Goal: Transaction & Acquisition: Purchase product/service

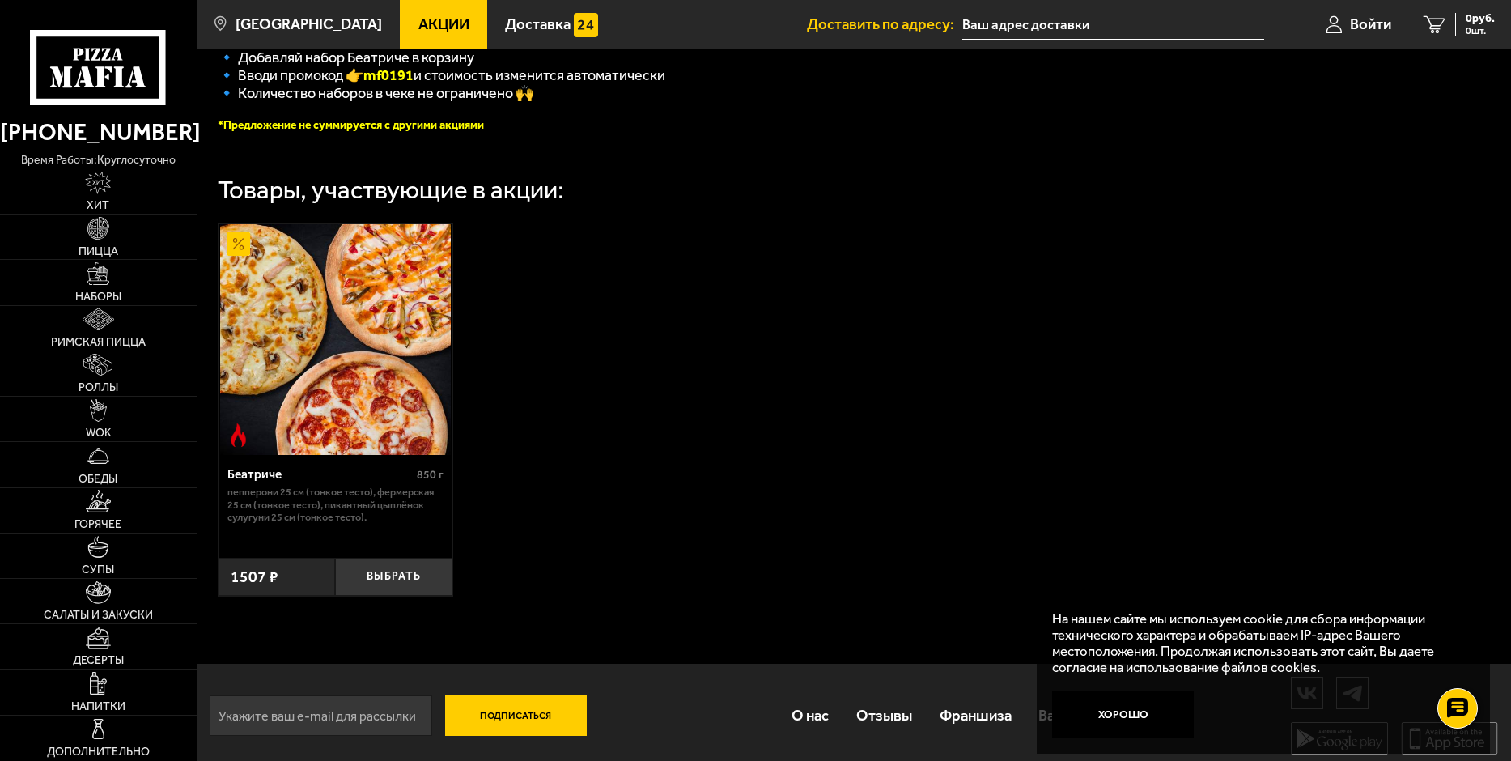
scroll to position [456, 0]
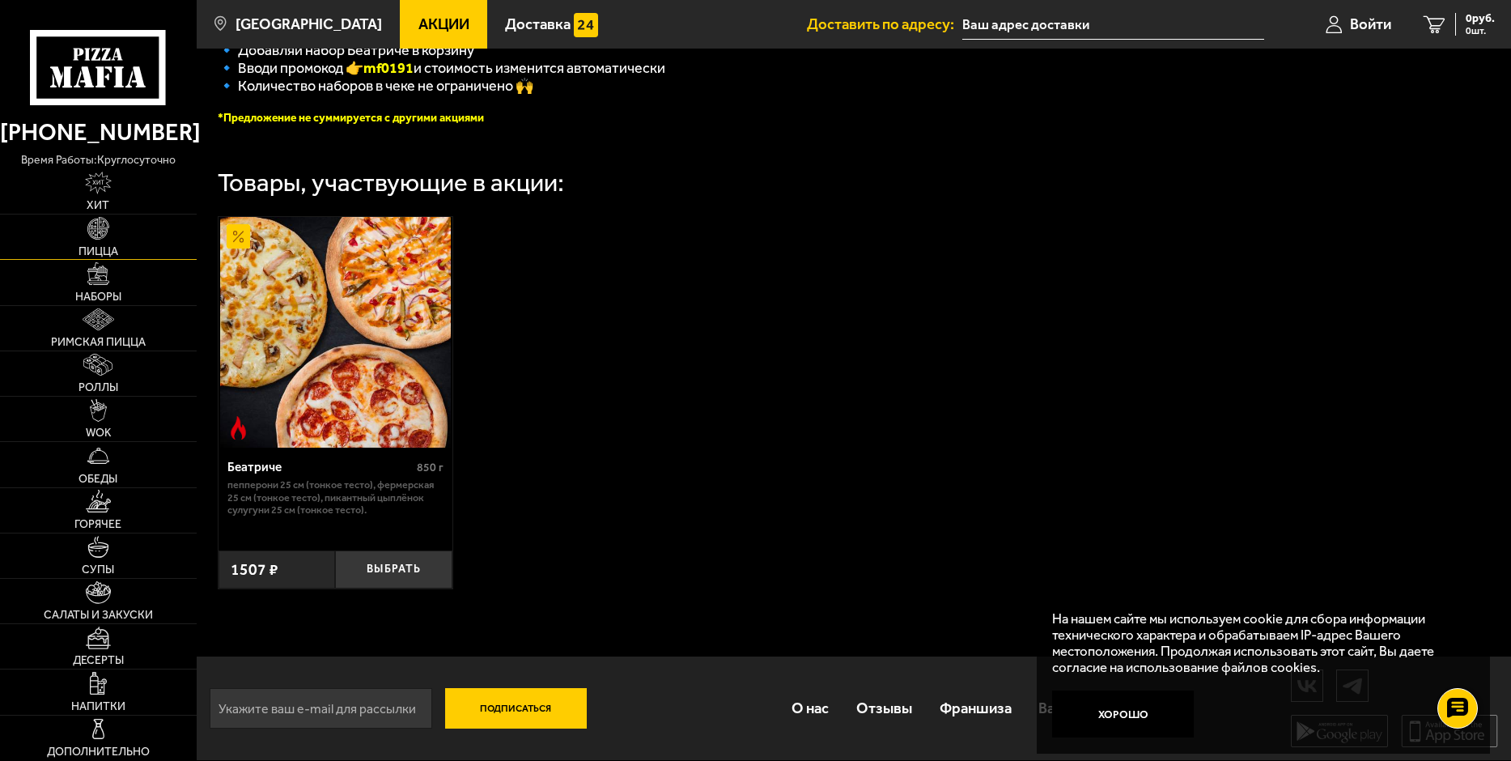
click at [99, 235] on img at bounding box center [98, 228] width 23 height 23
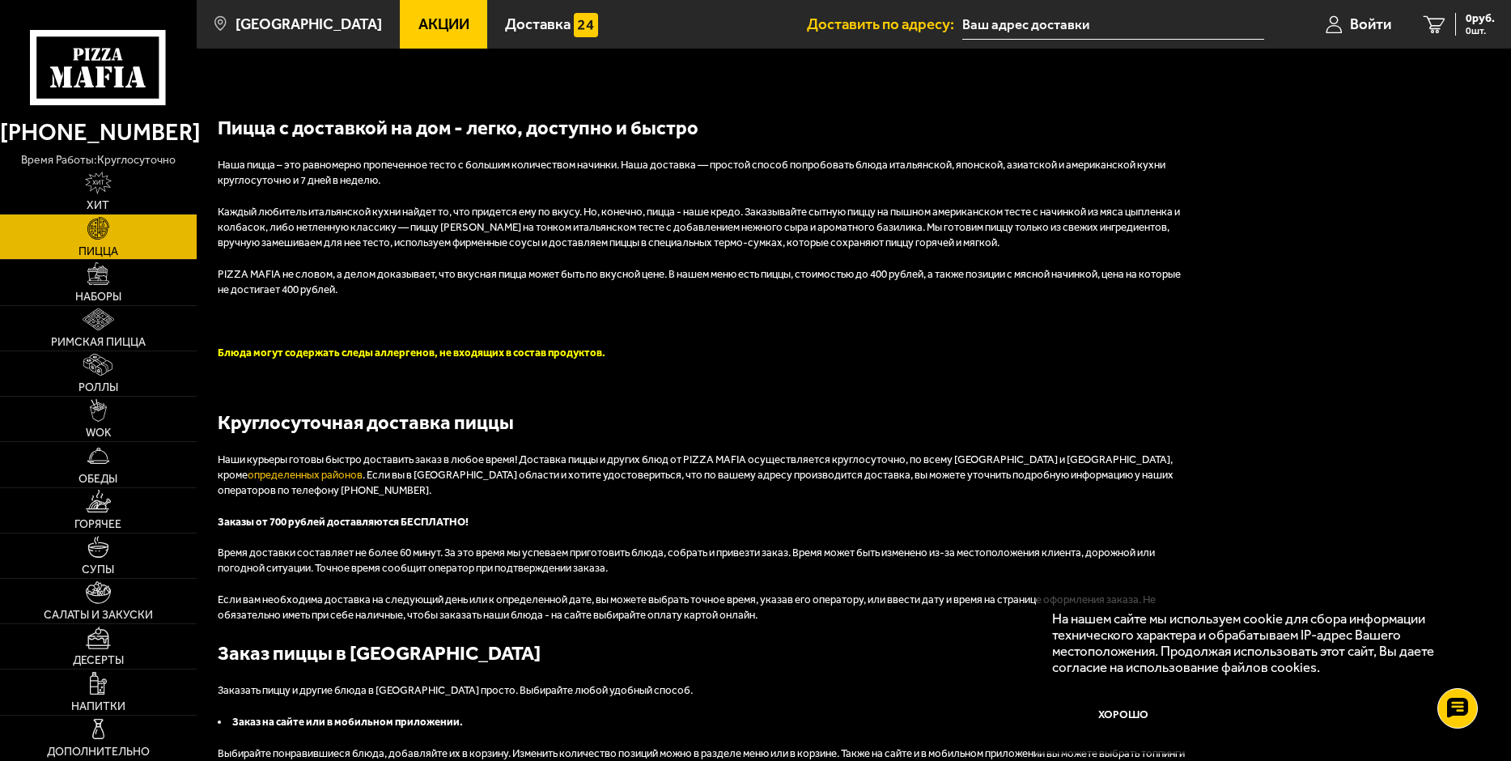
scroll to position [3156, 0]
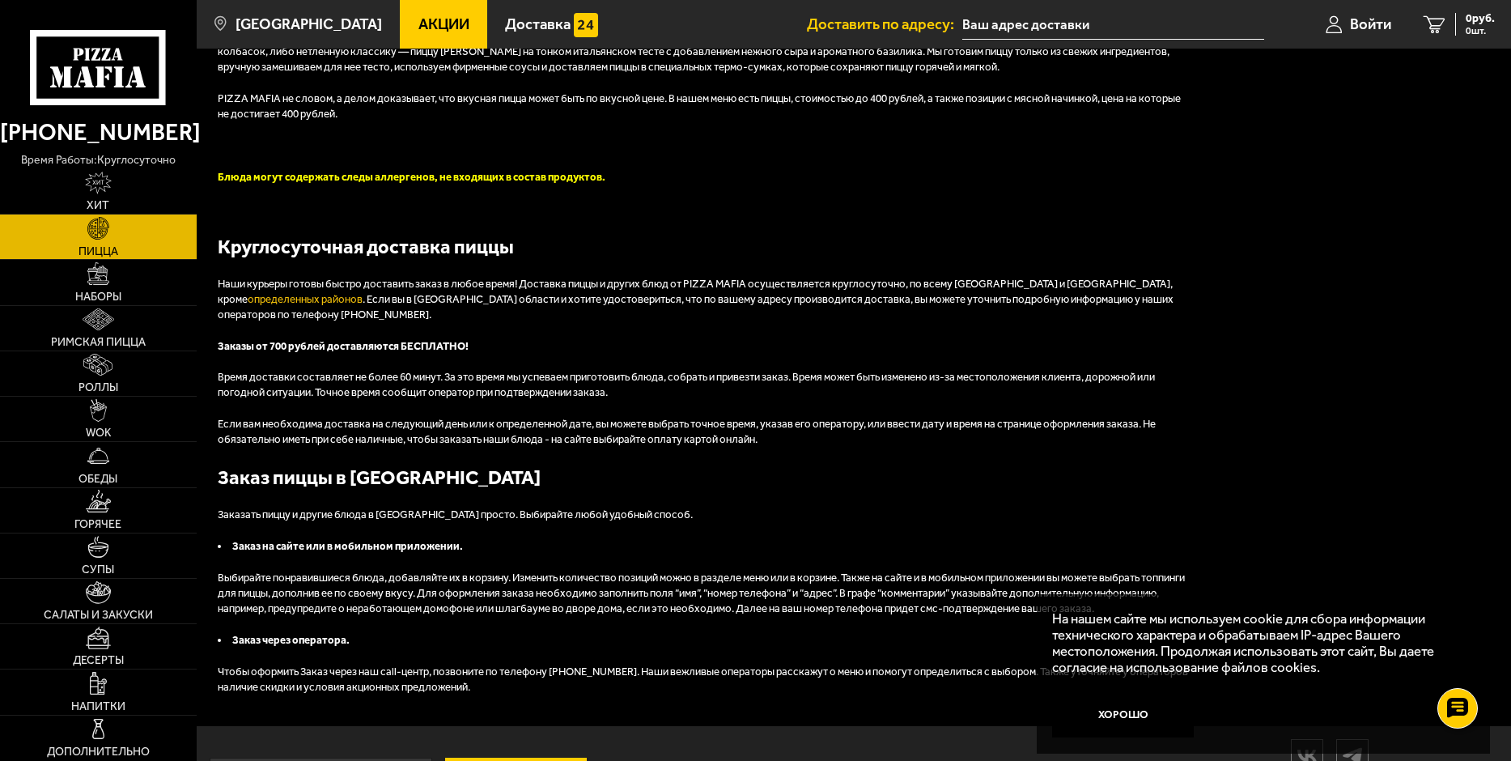
click at [400, 27] on link "Акции" at bounding box center [443, 24] width 87 height 49
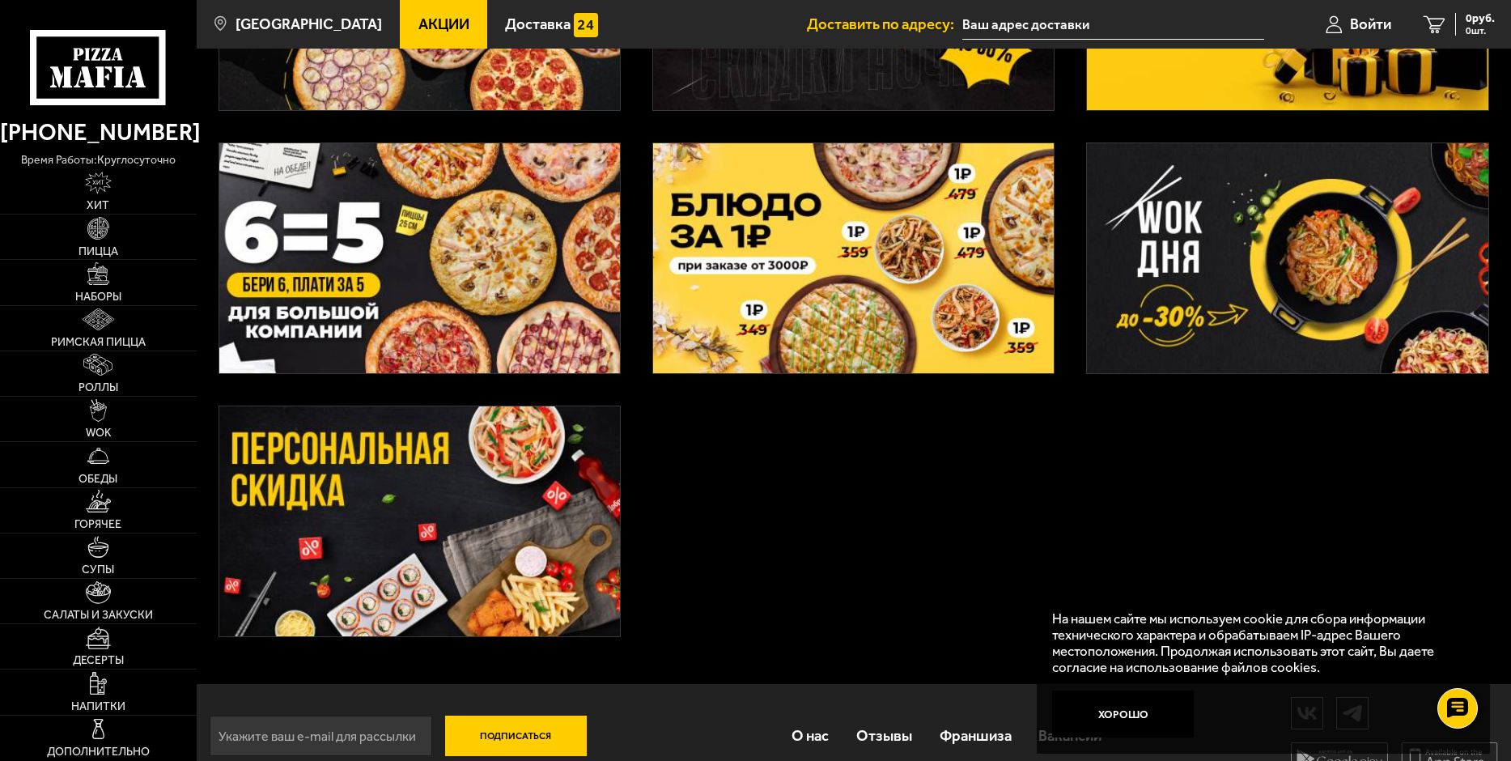
scroll to position [563, 0]
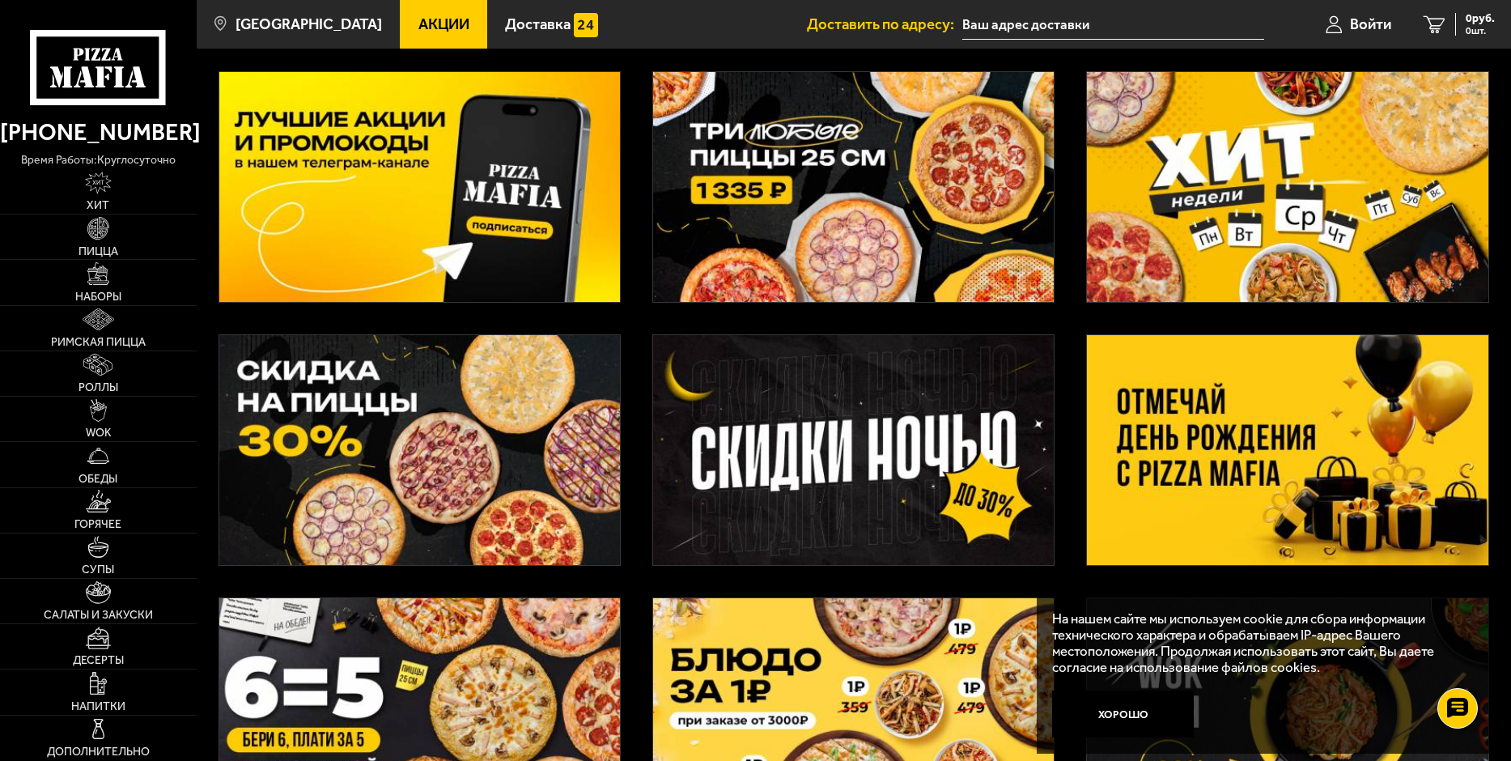
click at [1170, 430] on img at bounding box center [1287, 450] width 401 height 230
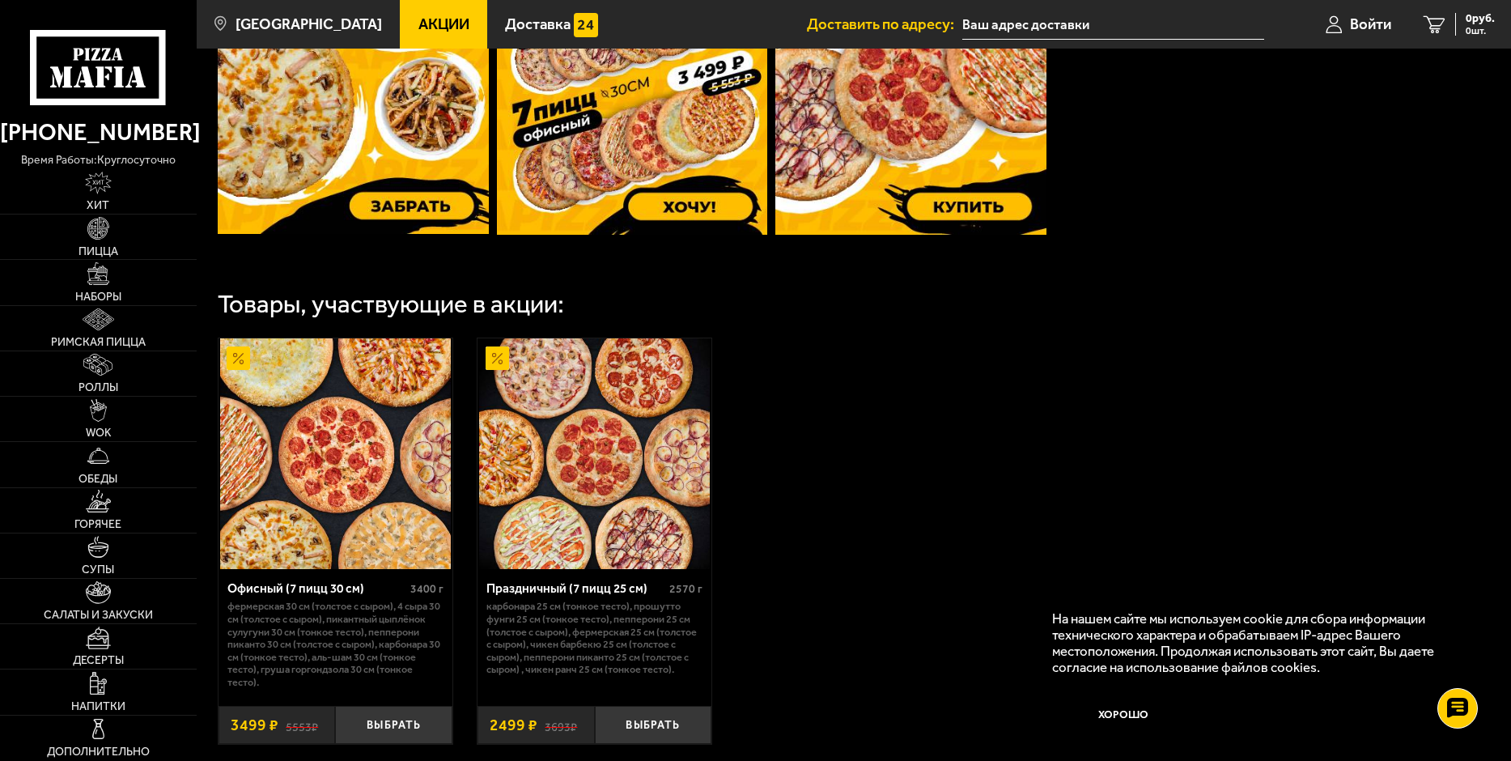
scroll to position [770, 0]
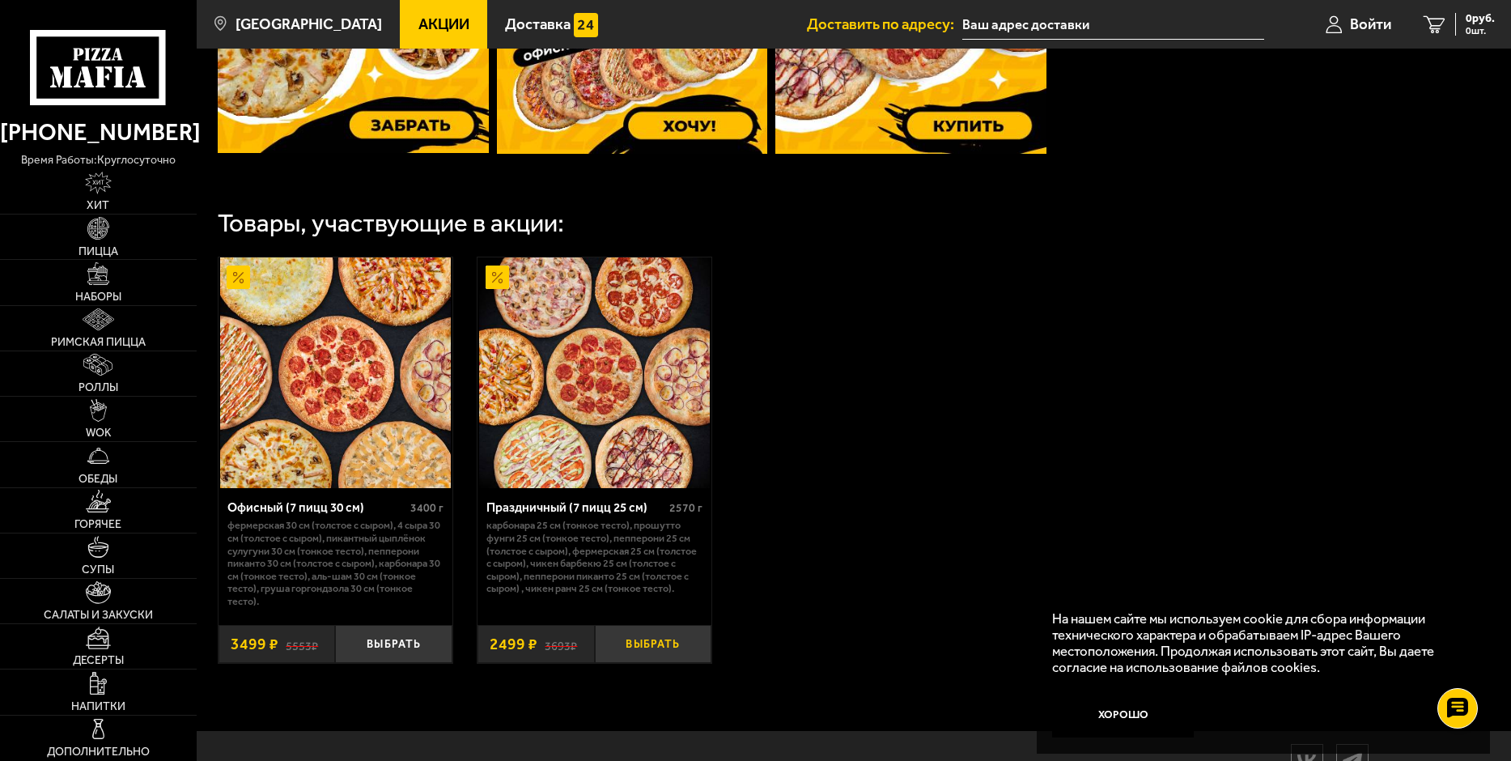
click at [649, 655] on button "Выбрать" at bounding box center [653, 644] width 117 height 39
click at [617, 431] on img at bounding box center [594, 372] width 231 height 231
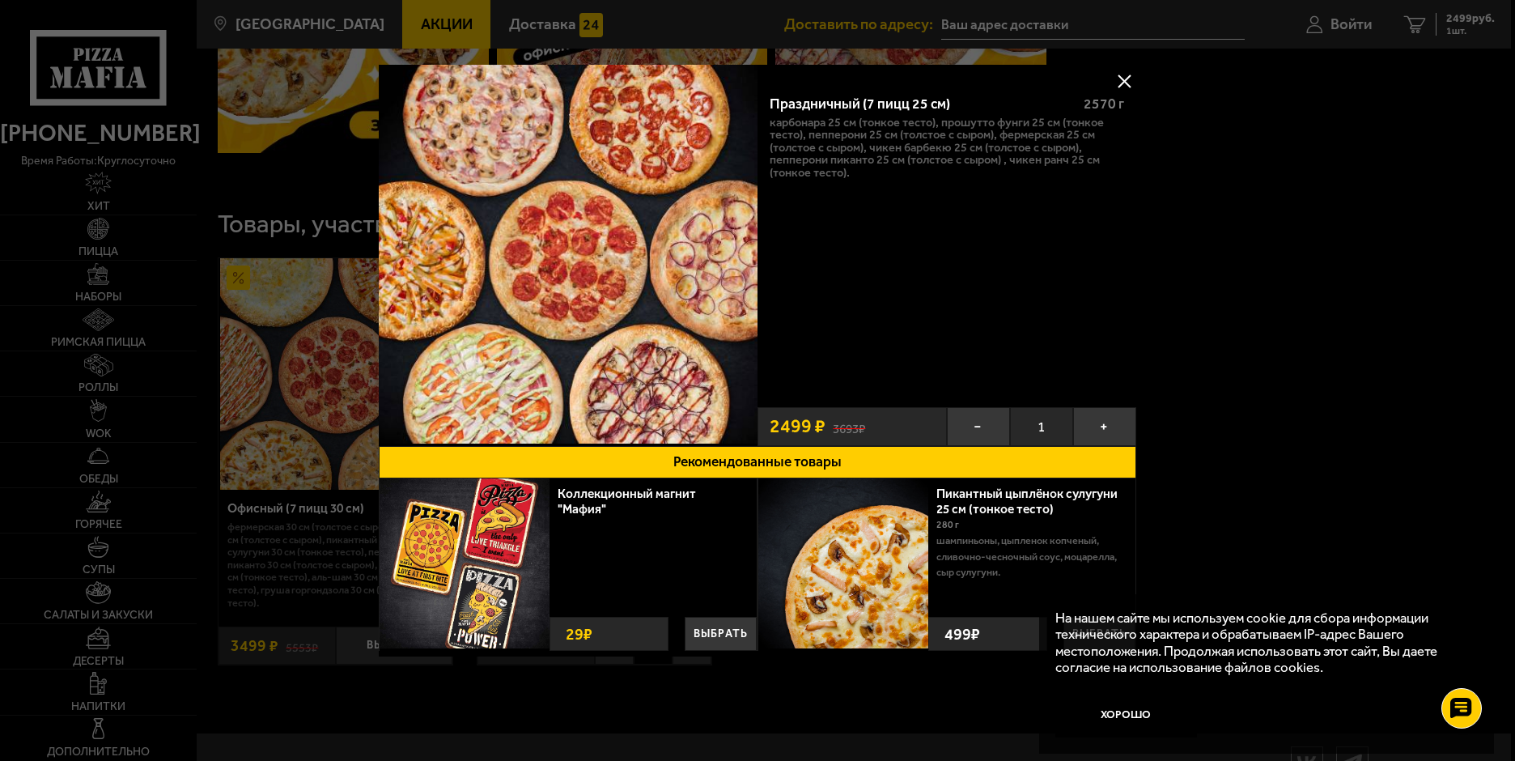
click at [796, 462] on button "Рекомендованные товары" at bounding box center [757, 462] width 757 height 32
click at [979, 28] on div at bounding box center [757, 380] width 1515 height 761
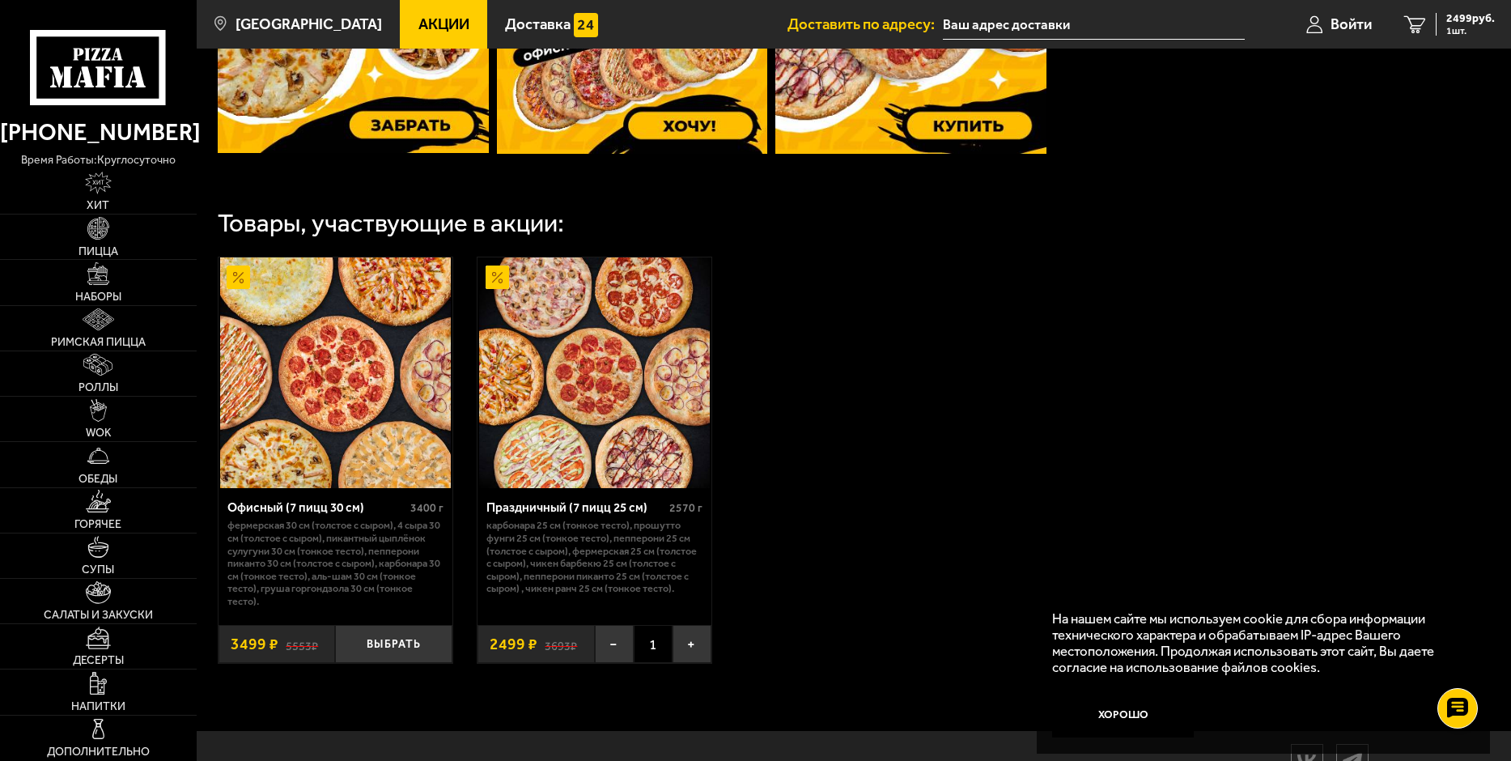
click at [986, 19] on input "text" at bounding box center [1094, 25] width 302 height 30
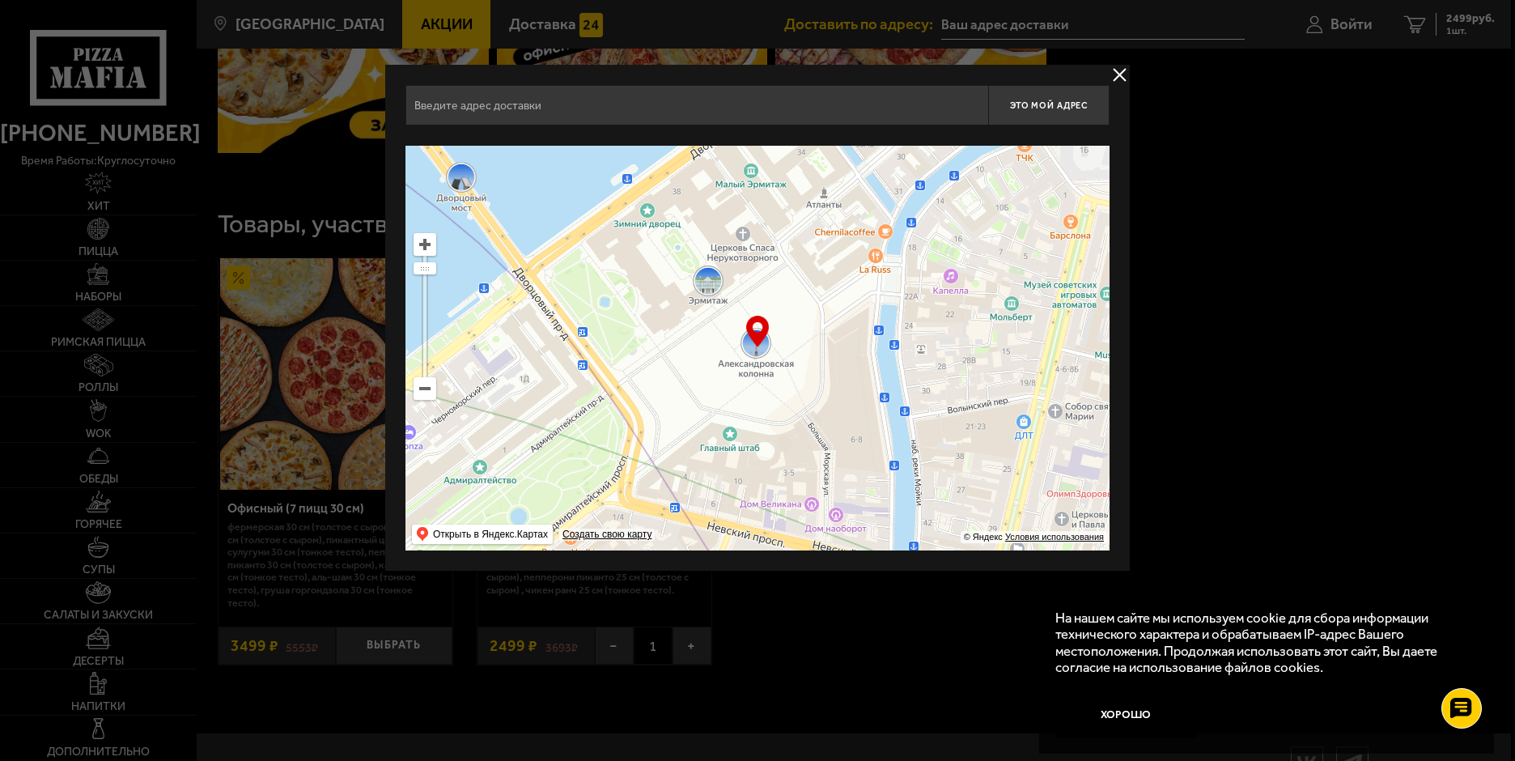
click at [502, 104] on input "text" at bounding box center [696, 105] width 583 height 40
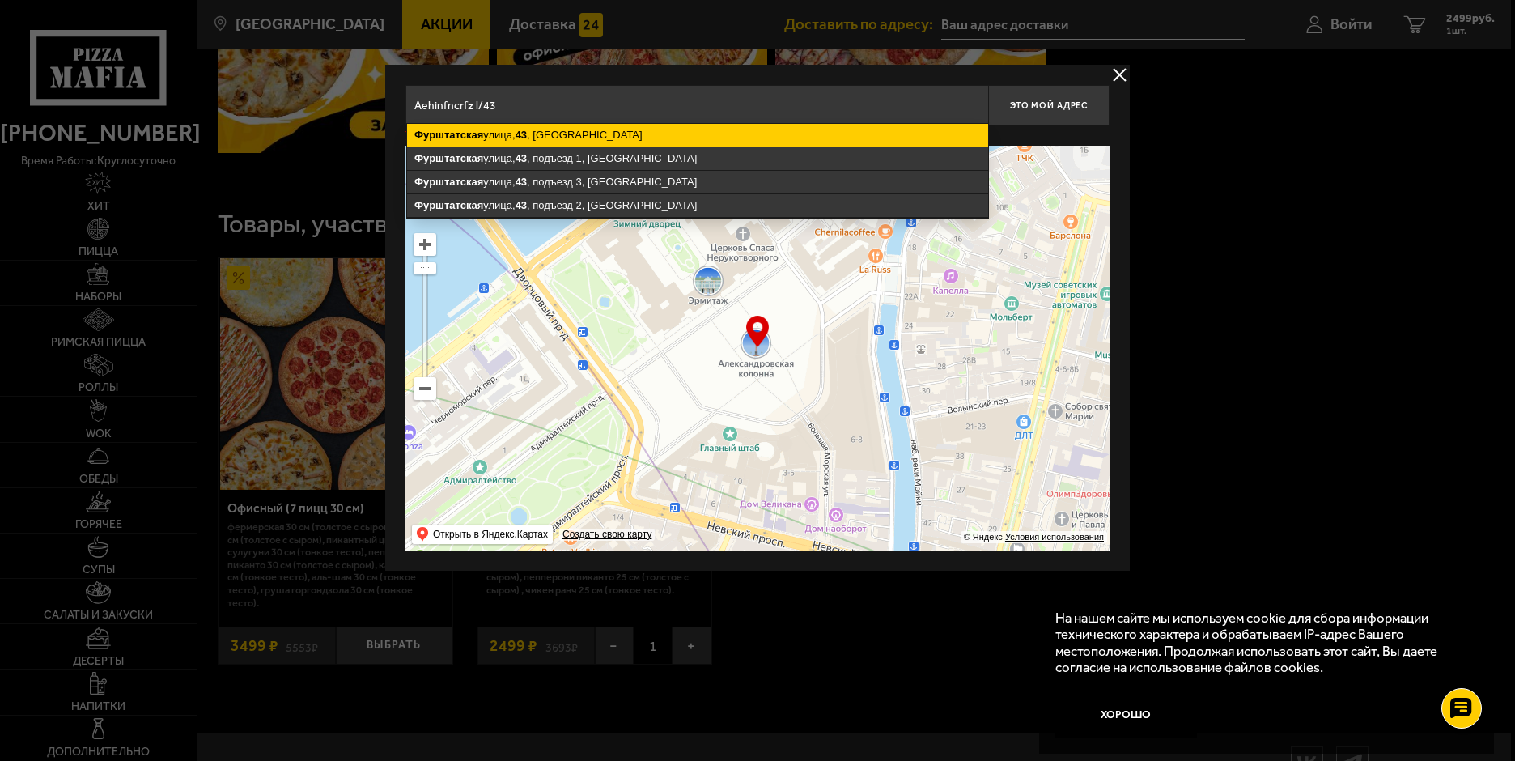
click at [511, 138] on ymaps "Фурштатская улица, 43 , Санкт-Петербург" at bounding box center [697, 135] width 581 height 23
type input "Санкт-Петербург, Фурштатская улица, 43"
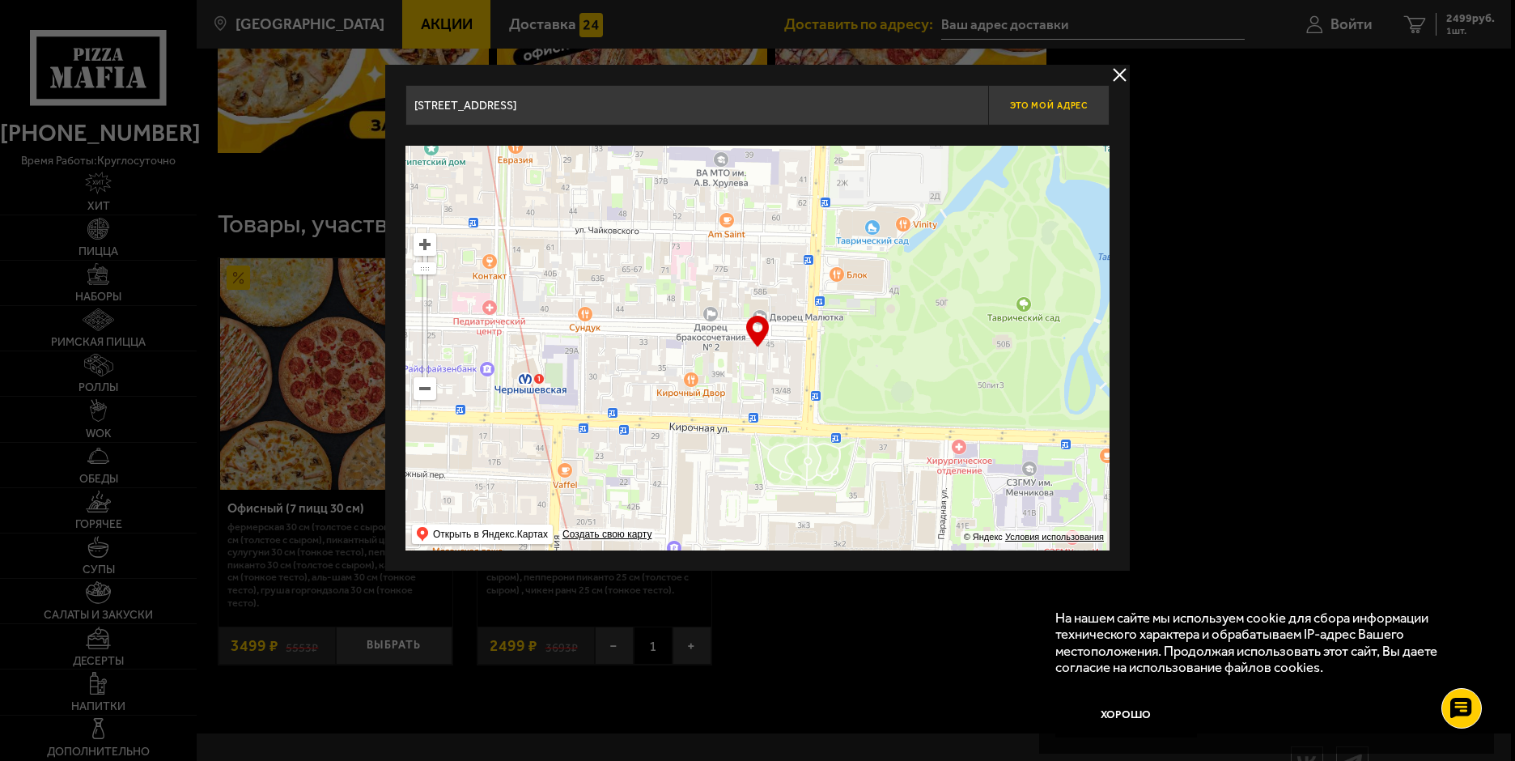
click at [1043, 103] on span "Это мой адрес" at bounding box center [1049, 105] width 78 height 11
type input "[STREET_ADDRESS]"
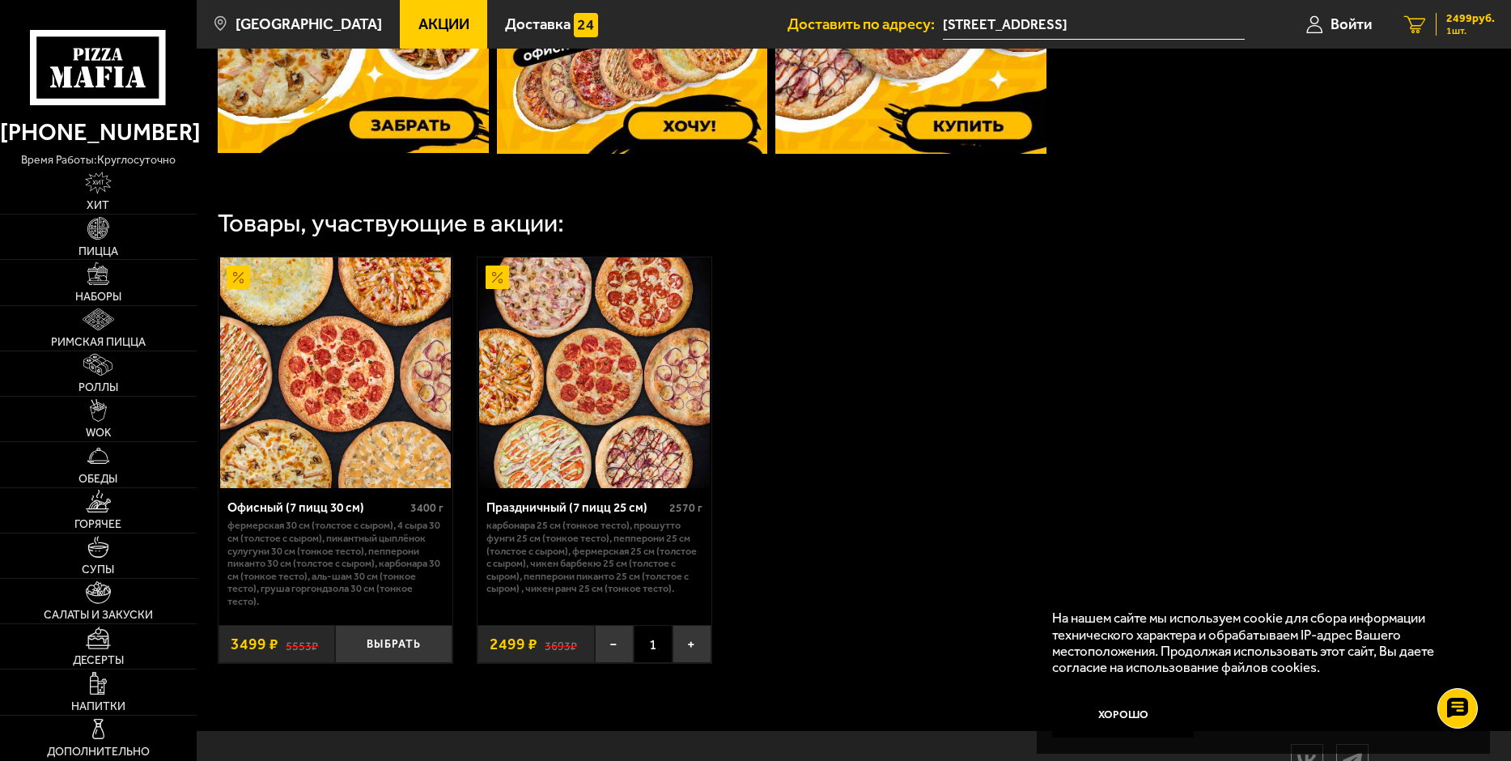
click at [1413, 24] on icon "1" at bounding box center [1415, 24] width 22 height 18
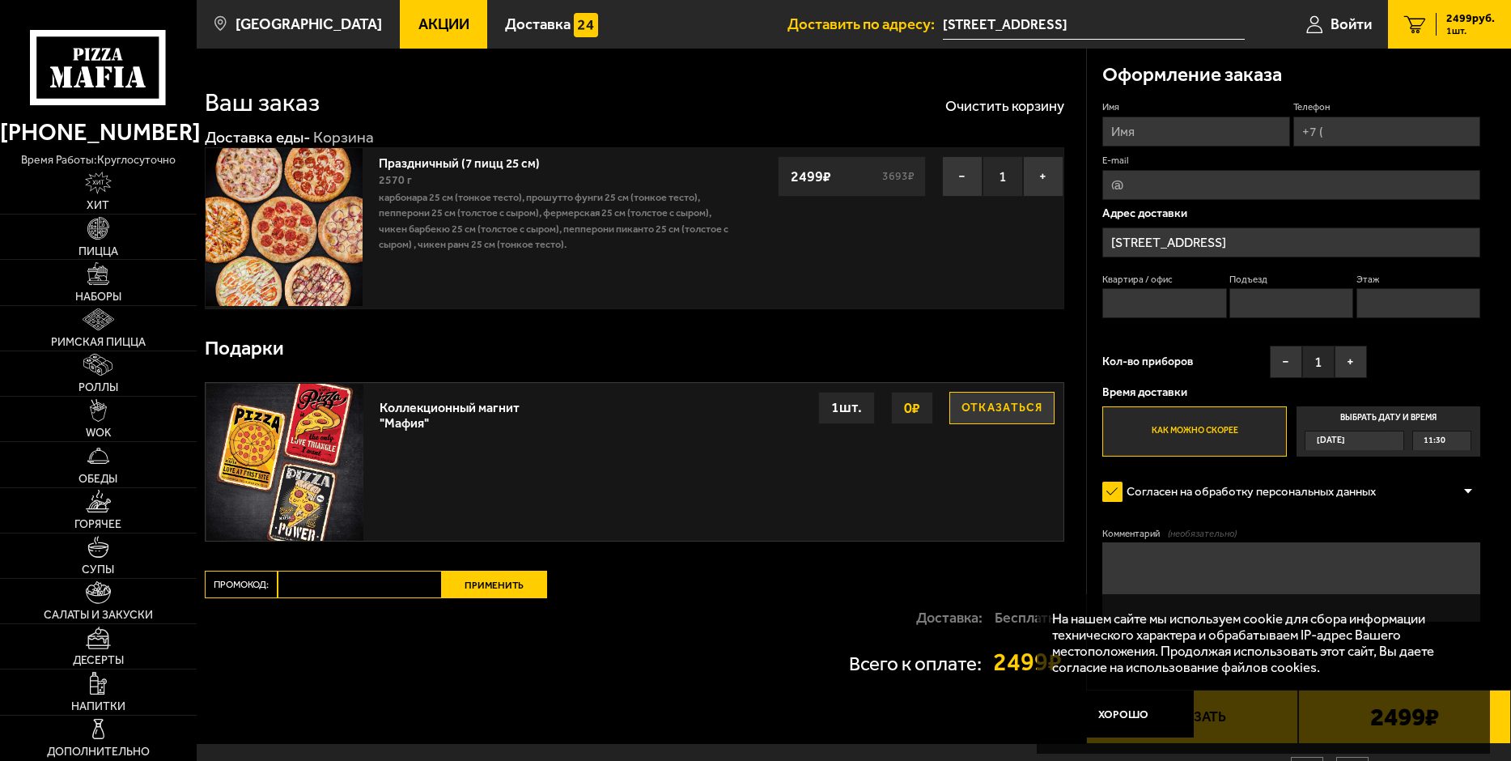
click at [1129, 128] on input "Имя" at bounding box center [1195, 132] width 187 height 30
type input "v"
type input "Марина"
click at [1126, 193] on input "E-mail" at bounding box center [1291, 185] width 378 height 30
click at [1148, 303] on input "Квартира / офис" at bounding box center [1164, 303] width 124 height 30
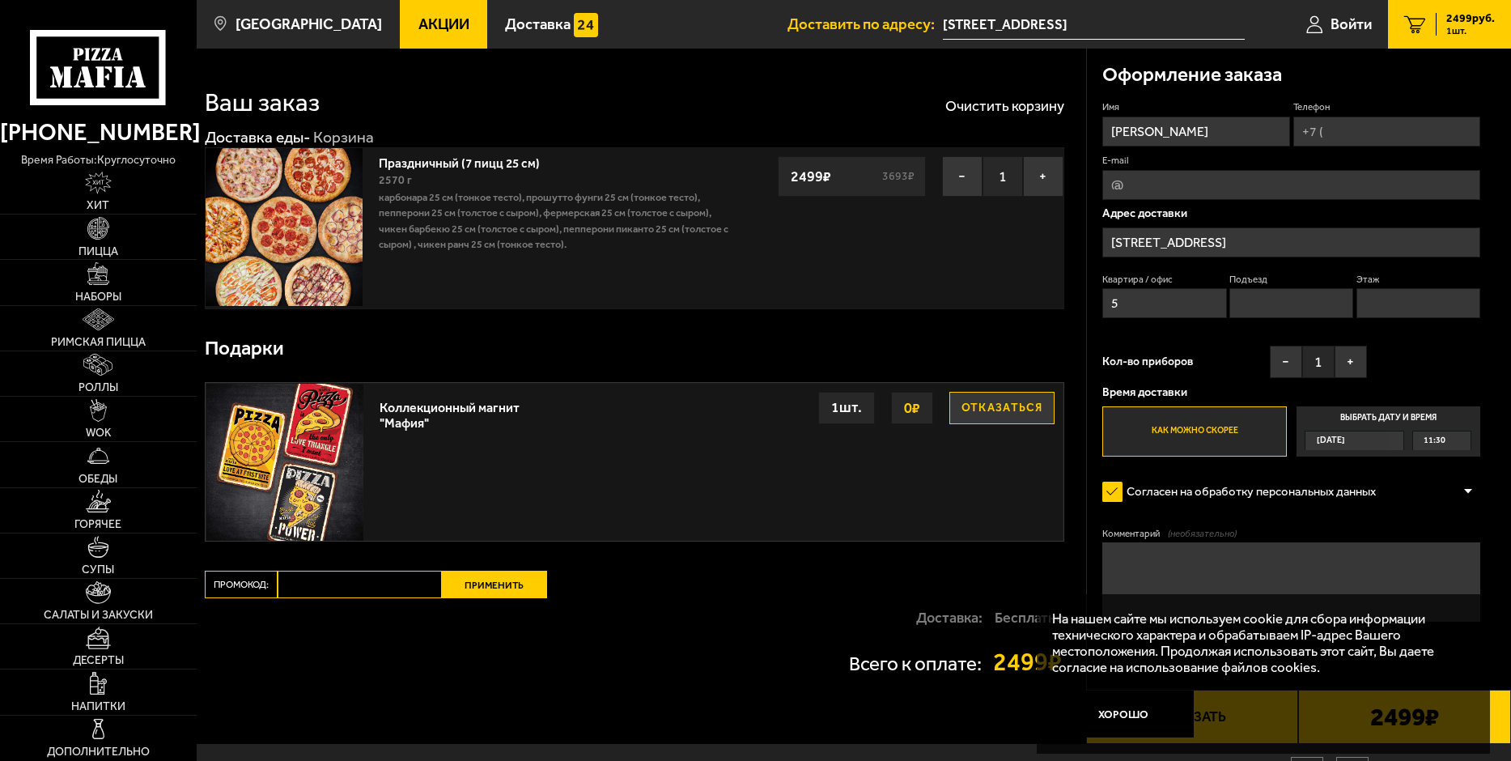
type input "5"
click at [1428, 439] on span "11:30" at bounding box center [1434, 440] width 22 height 18
click at [0, 0] on input "Выбрать дату и время Сегодня 11:30" at bounding box center [0, 0] width 0 height 0
click at [1464, 441] on div "11:30" at bounding box center [1441, 440] width 57 height 18
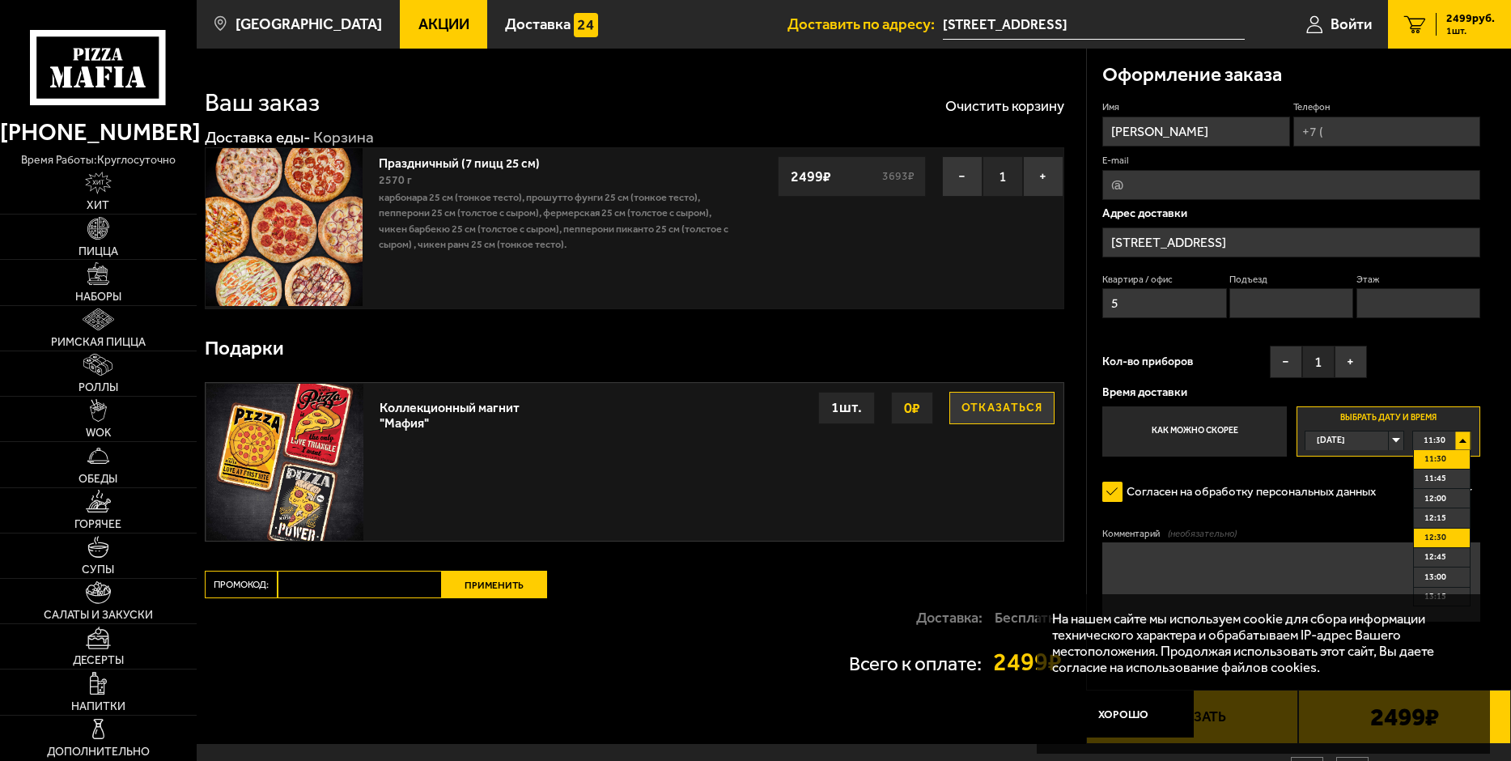
click at [1434, 538] on span "12:30" at bounding box center [1435, 537] width 22 height 18
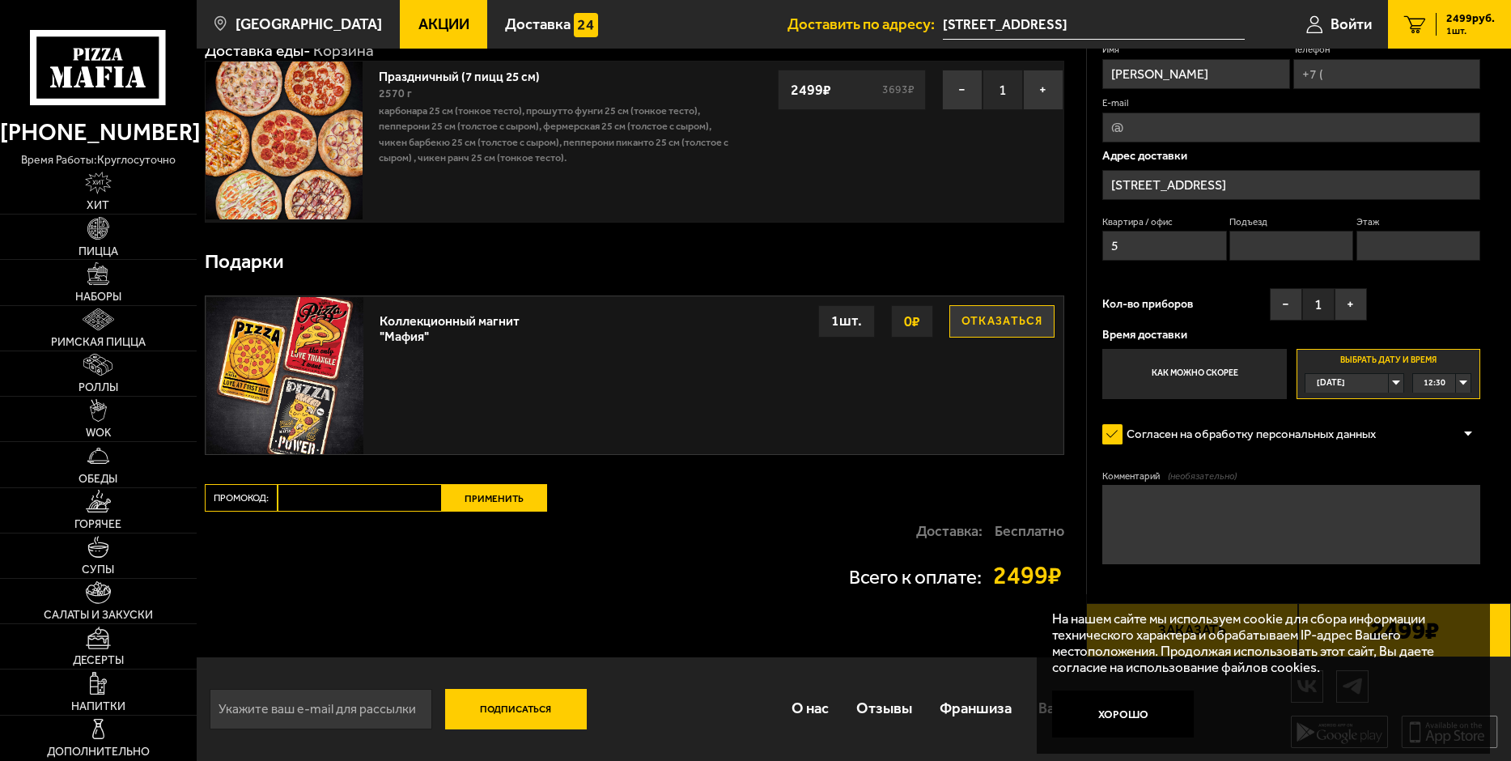
scroll to position [88, 0]
click at [994, 577] on strong "2499 ₽" at bounding box center [1028, 574] width 71 height 25
click at [977, 536] on p "Доставка:" at bounding box center [949, 530] width 66 height 15
click at [487, 501] on button "Применить" at bounding box center [494, 497] width 105 height 28
click at [402, 495] on input "Промокод:" at bounding box center [360, 497] width 164 height 28
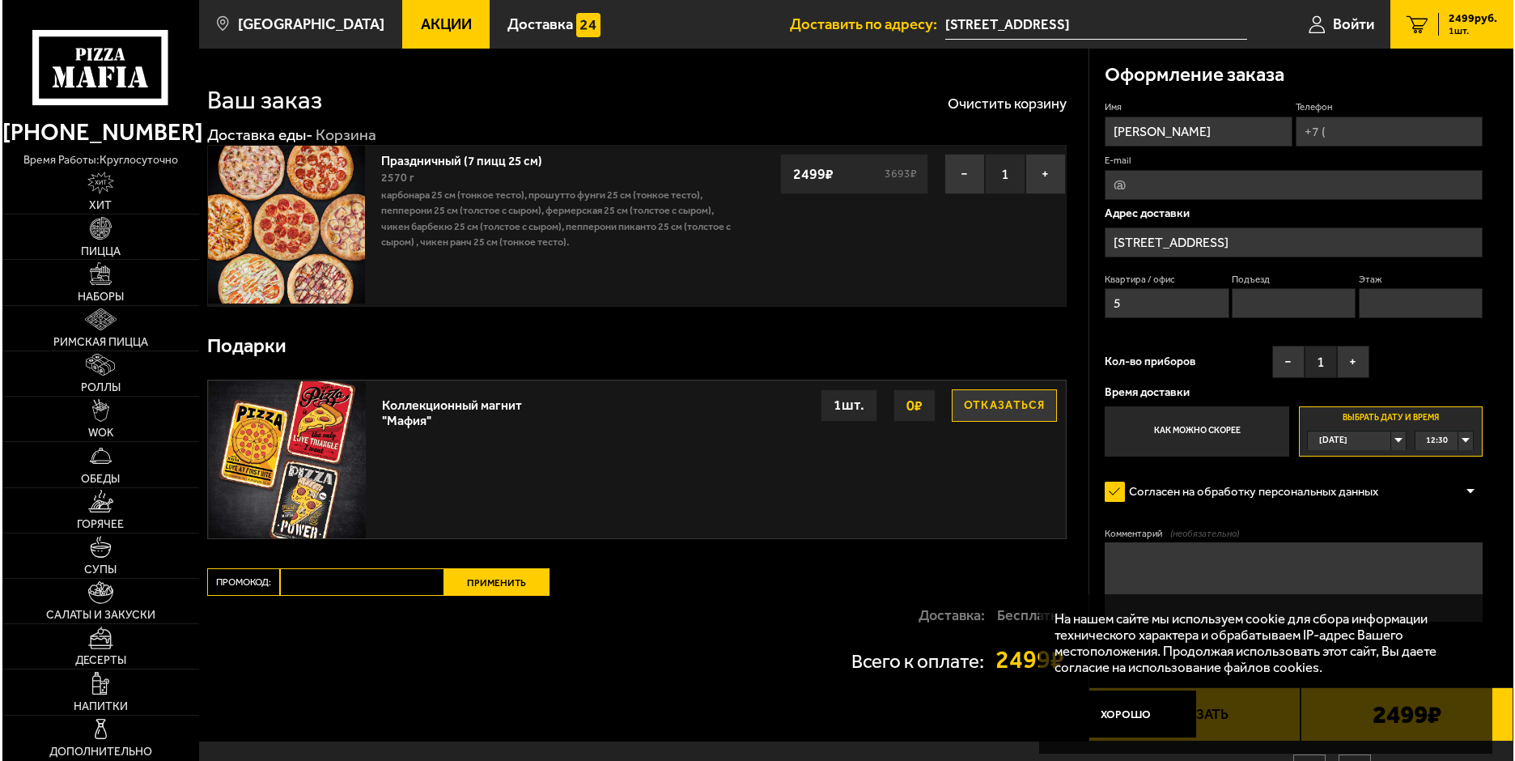
scroll to position [0, 0]
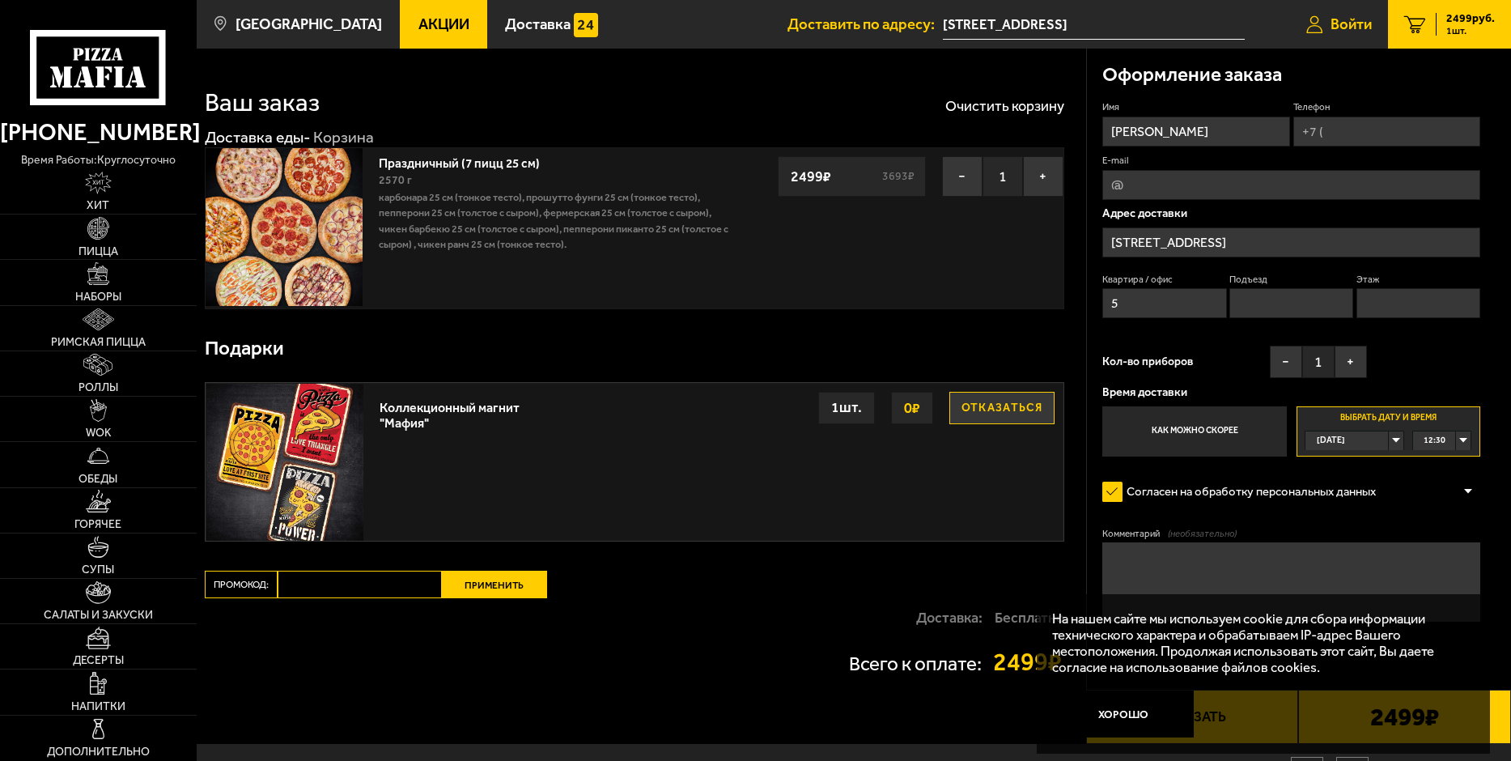
click at [1343, 23] on span "Войти" at bounding box center [1350, 24] width 41 height 15
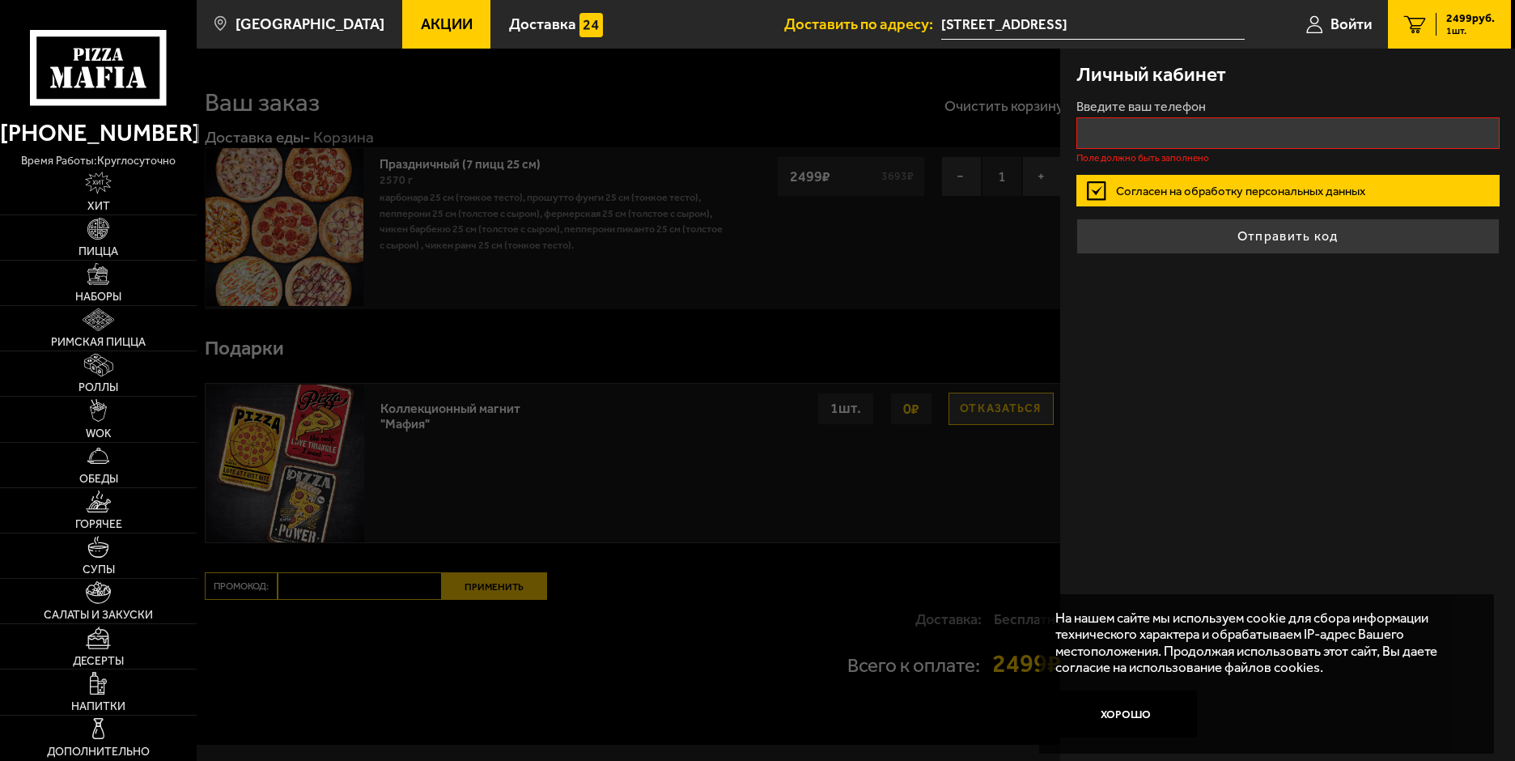
click at [1286, 391] on div "Личный кабинет Введите ваш телефон Поле должно быть заполнено Согласен на обраб…" at bounding box center [1287, 405] width 455 height 712
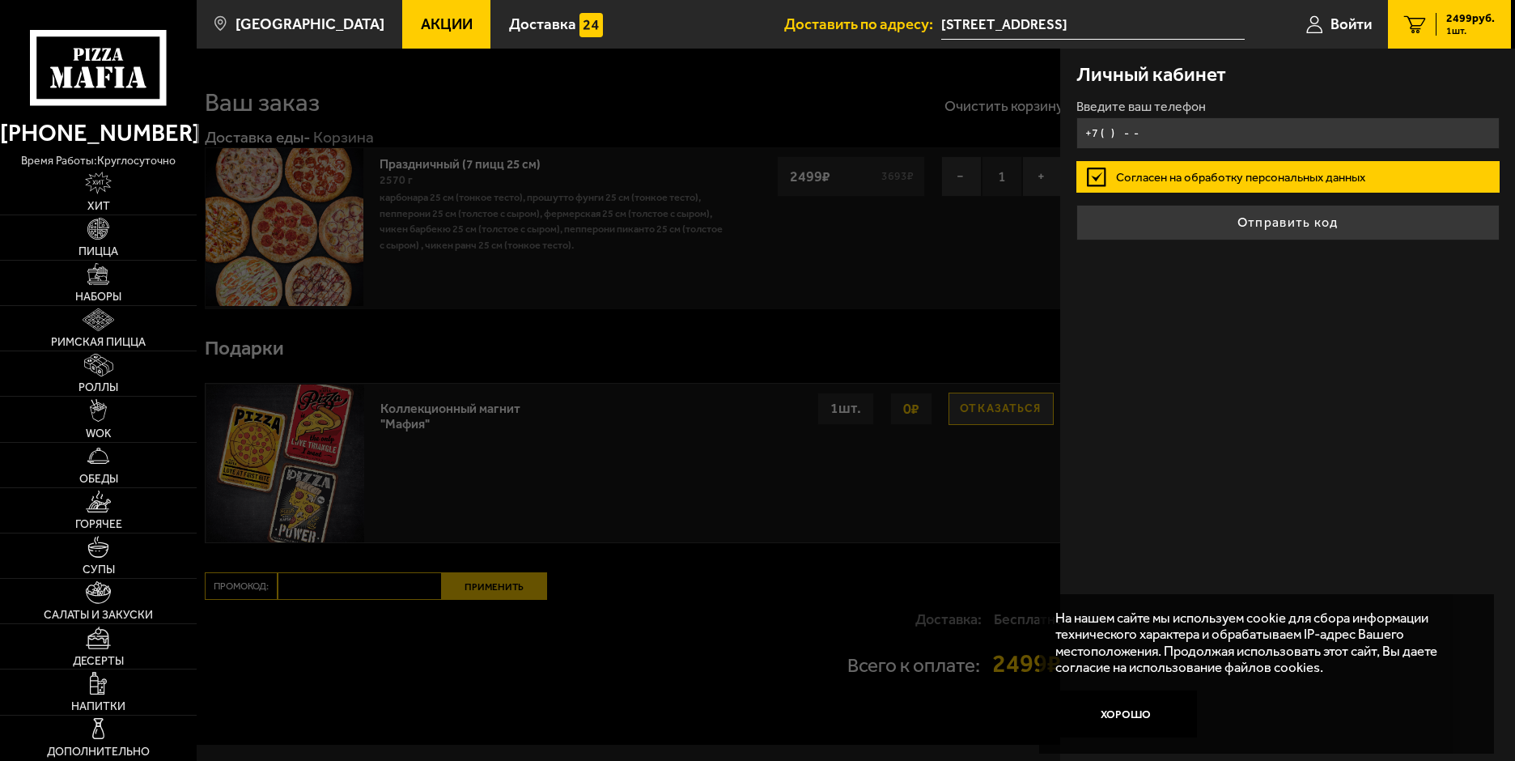
click at [1167, 122] on input "+7 ( ) - -" at bounding box center [1287, 133] width 423 height 32
type input "+7 ( ) - -"
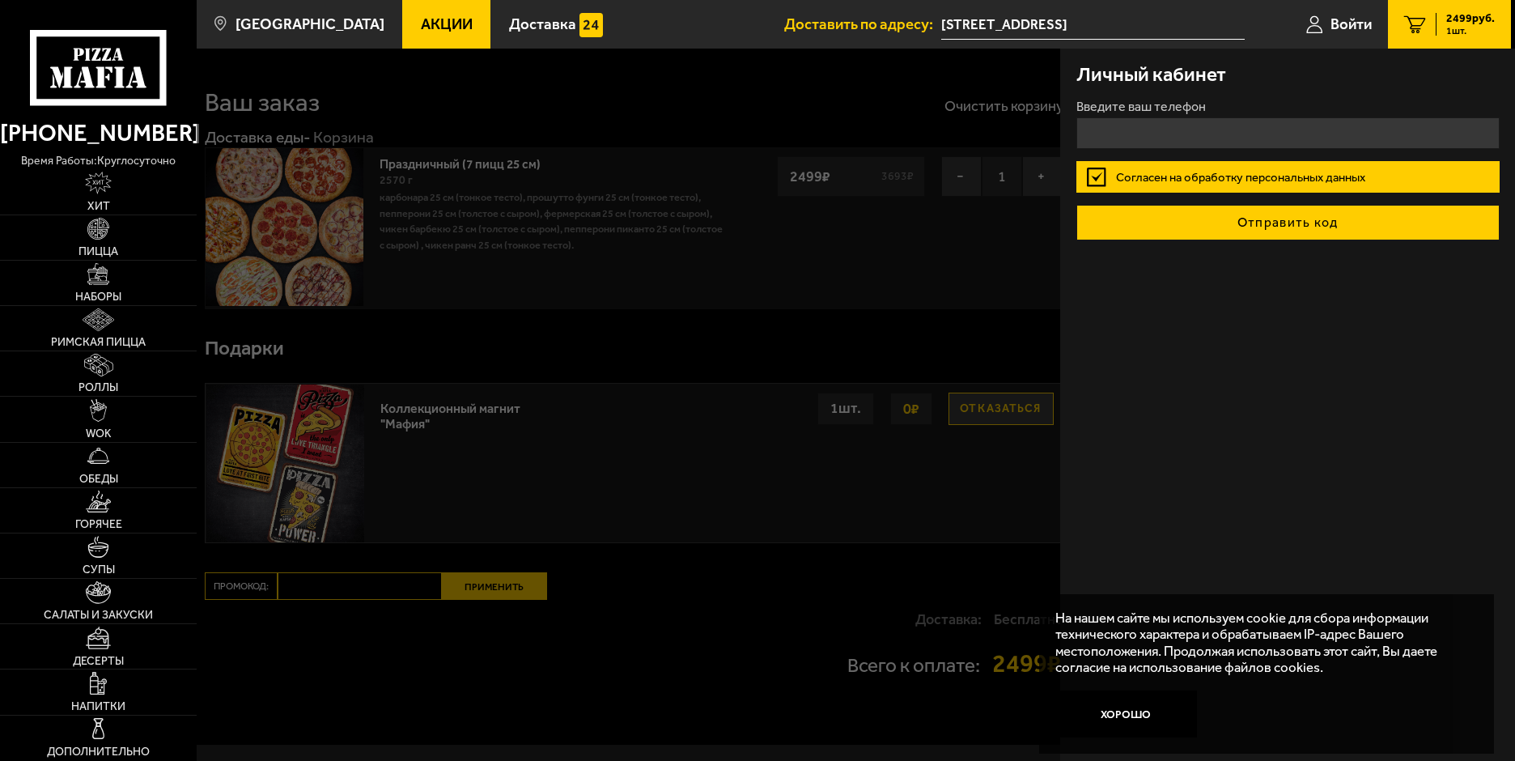
click at [1281, 224] on button "Отправить код" at bounding box center [1287, 223] width 423 height 36
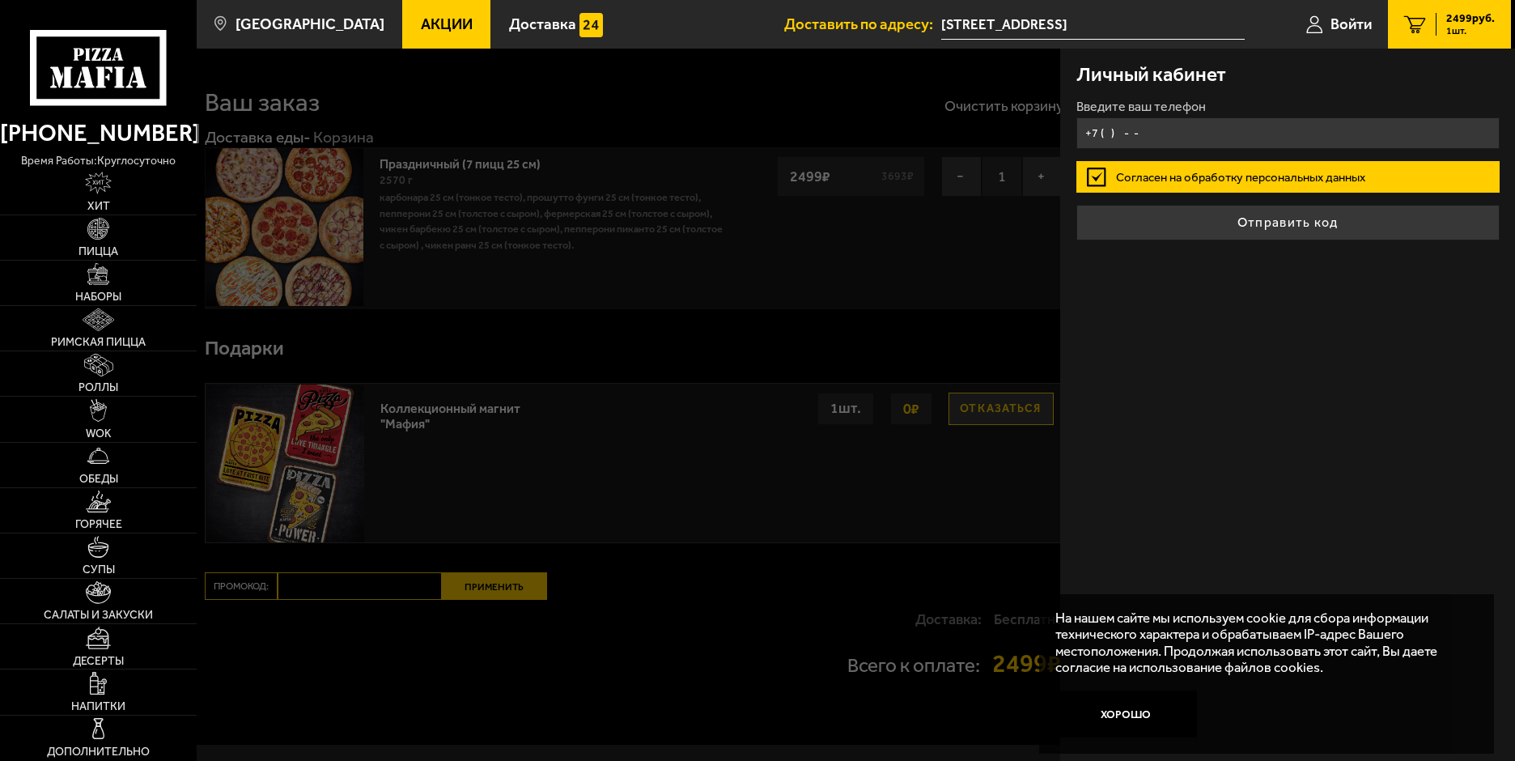
click at [1160, 128] on input "+7 ( ) - -" at bounding box center [1287, 133] width 423 height 32
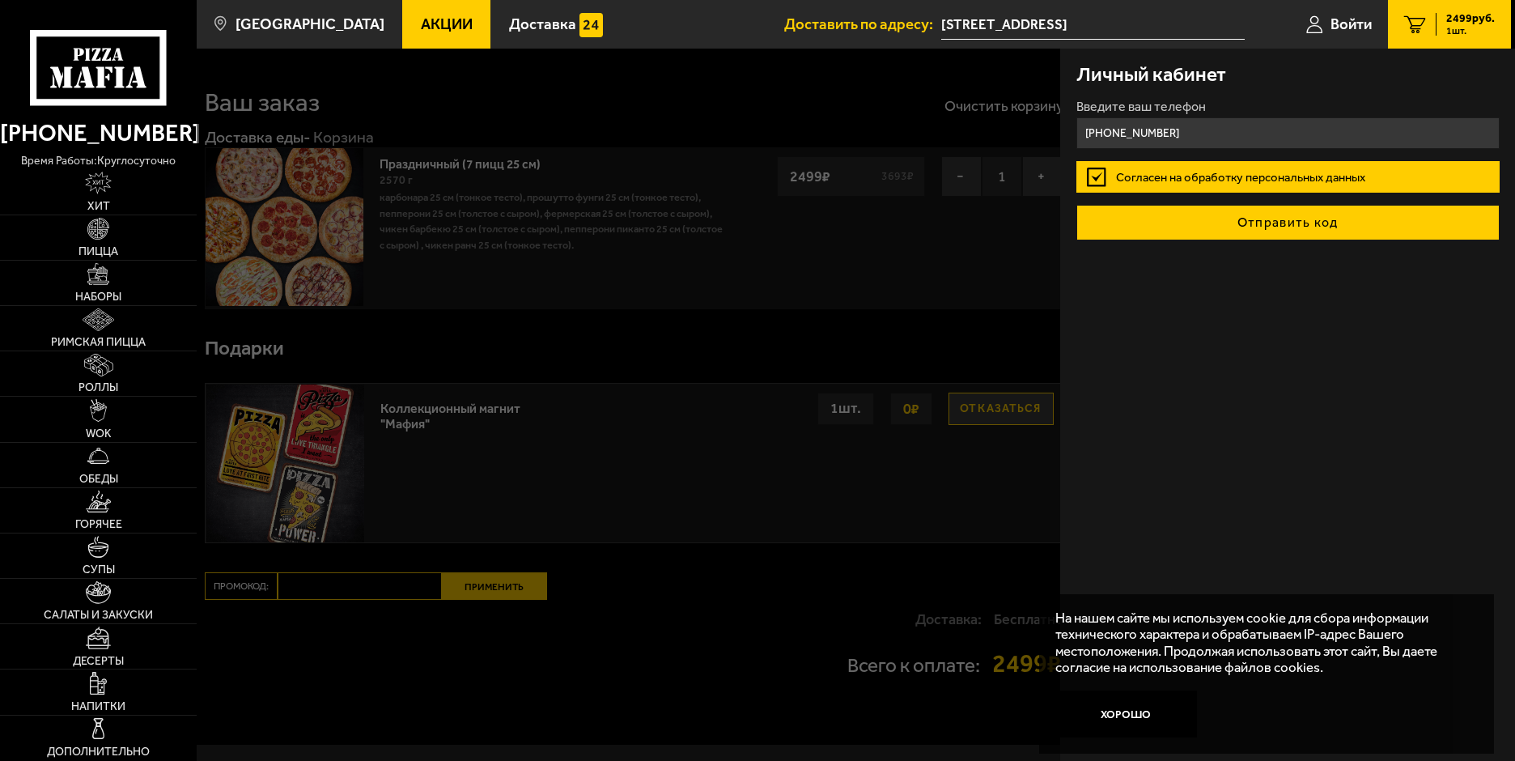
type input "+7 (911) 820-37-62"
click at [1269, 221] on button "Отправить код" at bounding box center [1287, 223] width 423 height 36
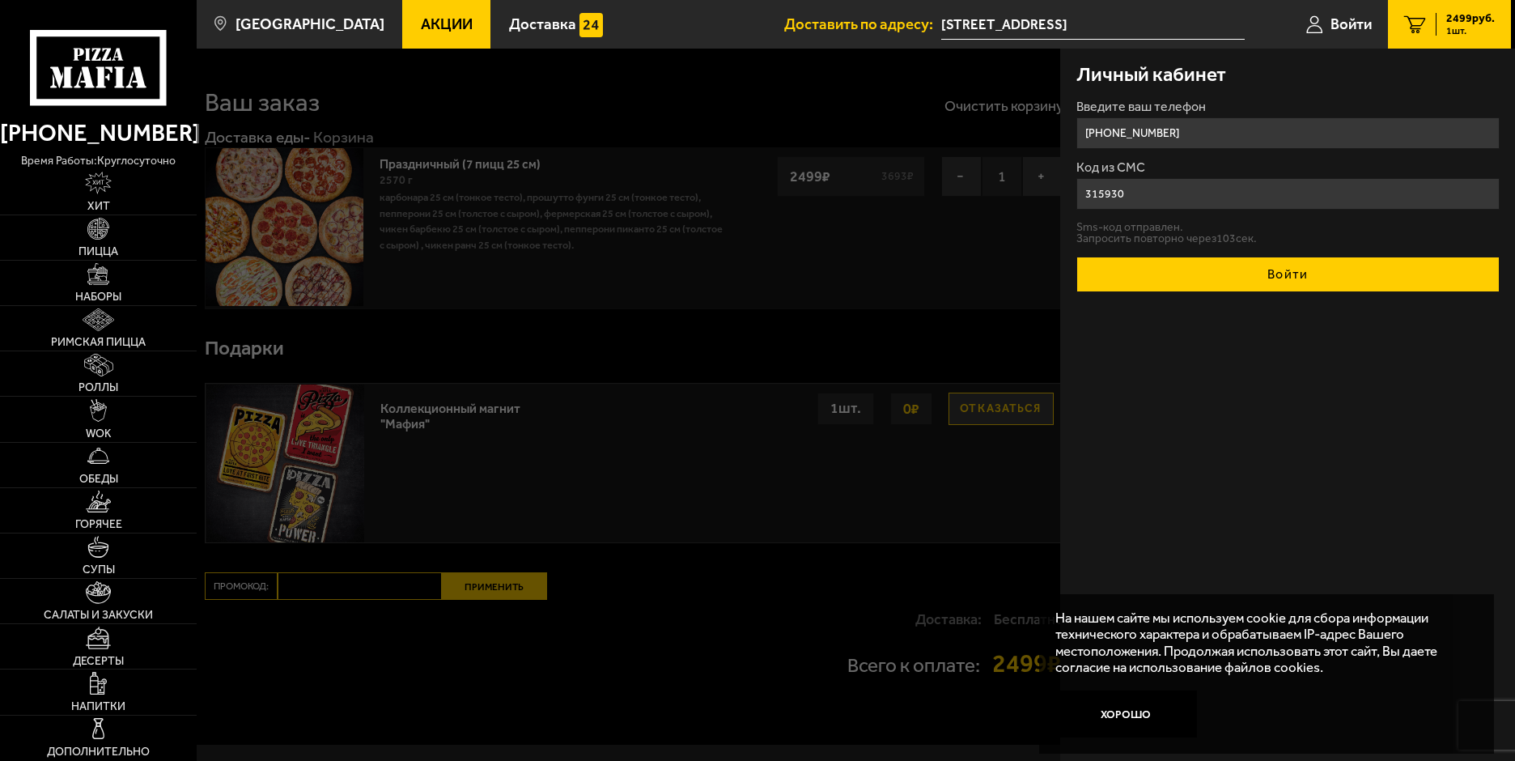
type input "315930"
click at [1292, 276] on button "Войти" at bounding box center [1287, 275] width 423 height 36
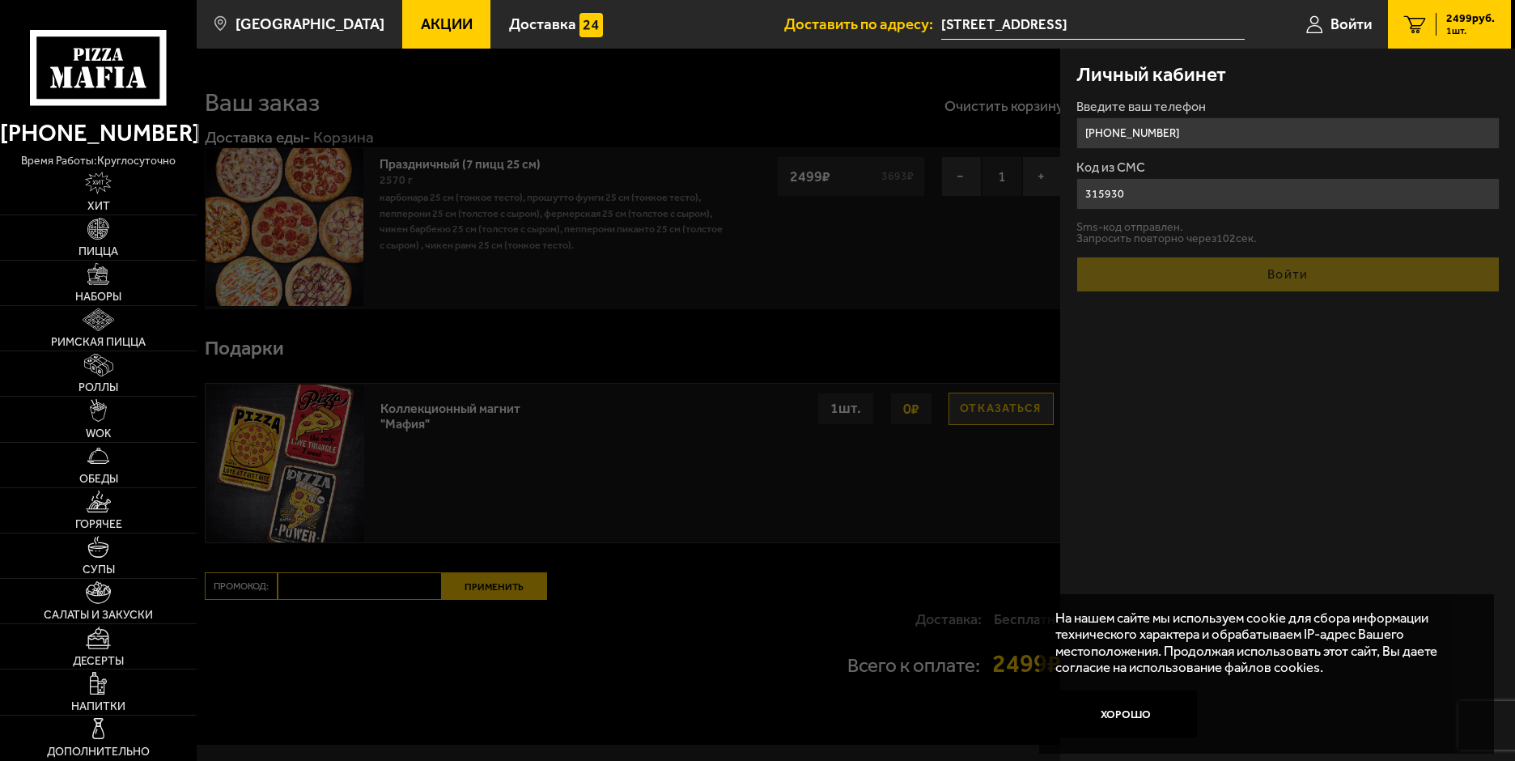
type input "+7 (911) 820-37-62"
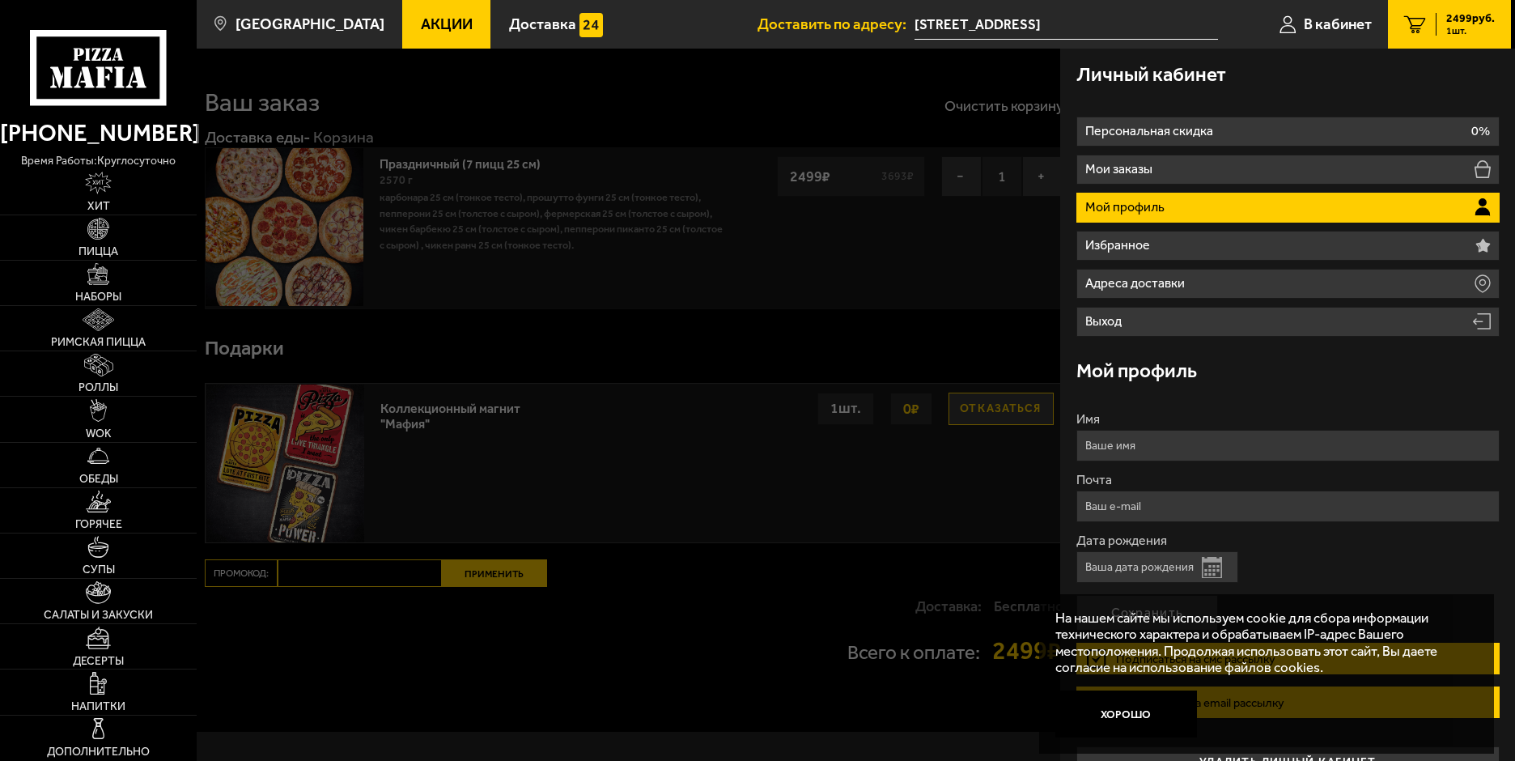
click at [1118, 442] on input "Имя" at bounding box center [1287, 446] width 423 height 32
type input "Марина"
click at [1212, 572] on button "Открыть календарь" at bounding box center [1212, 567] width 20 height 21
click at [1213, 573] on button "Открыть календарь" at bounding box center [1212, 567] width 20 height 21
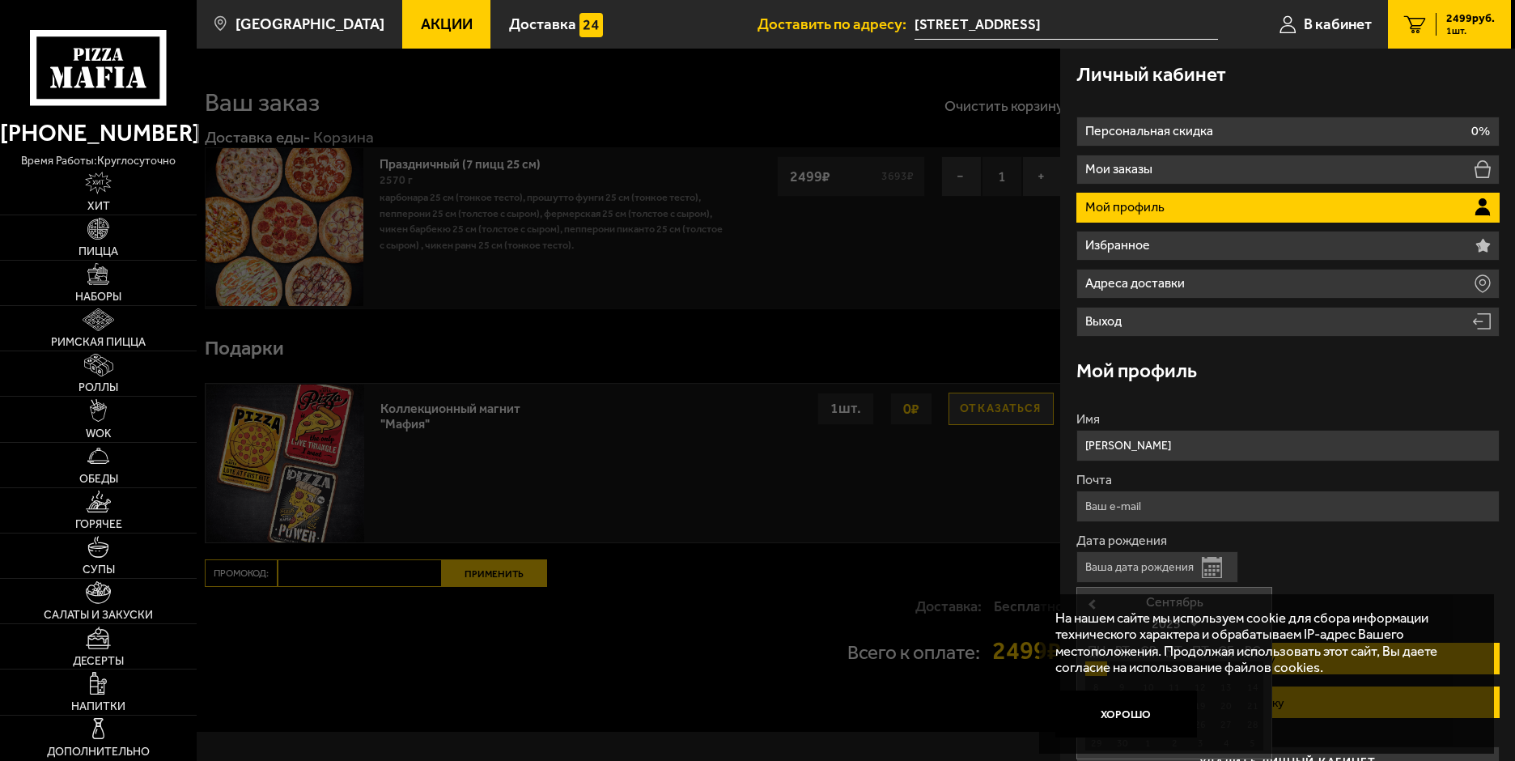
click at [1141, 568] on input "Дата рождения" at bounding box center [1157, 567] width 162 height 32
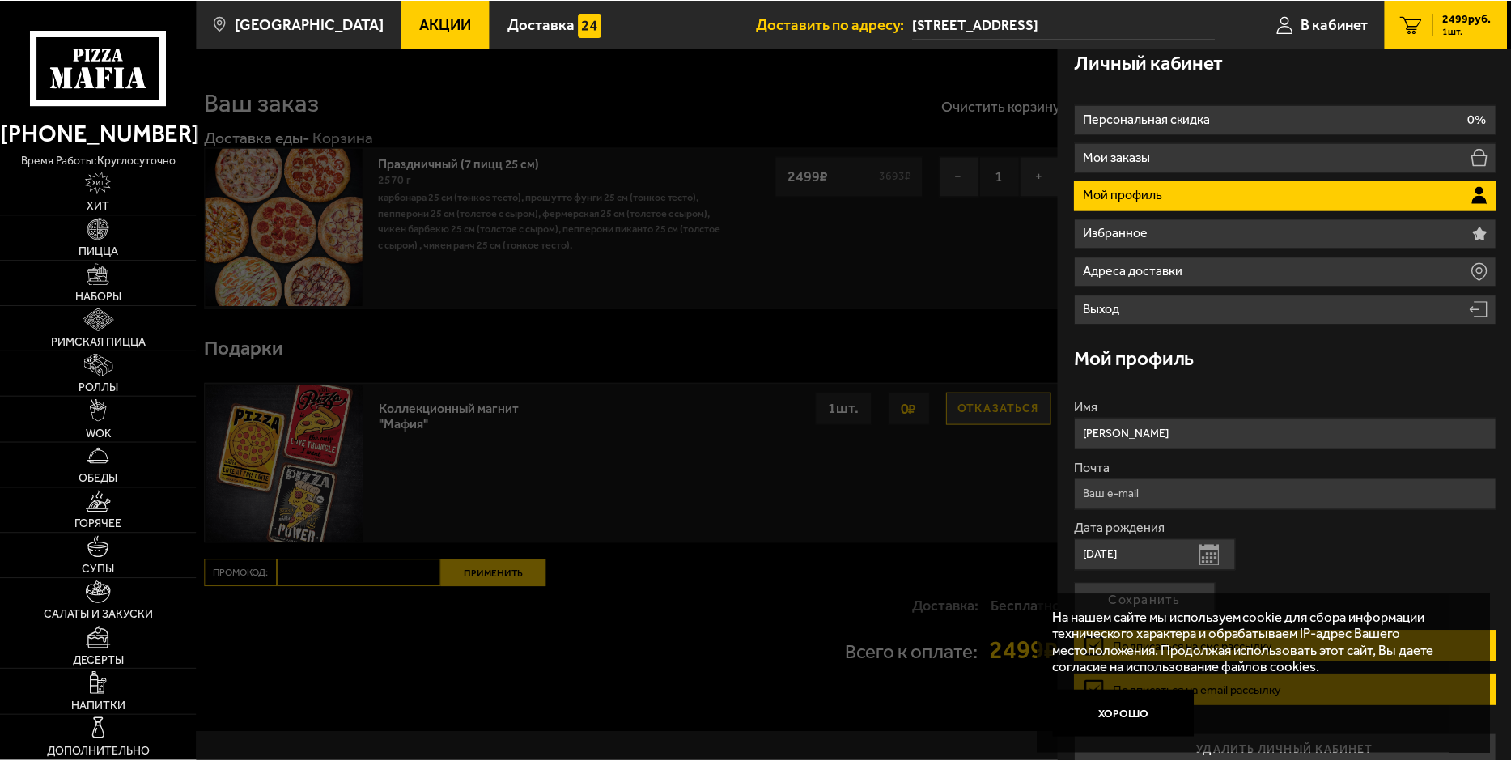
scroll to position [34, 0]
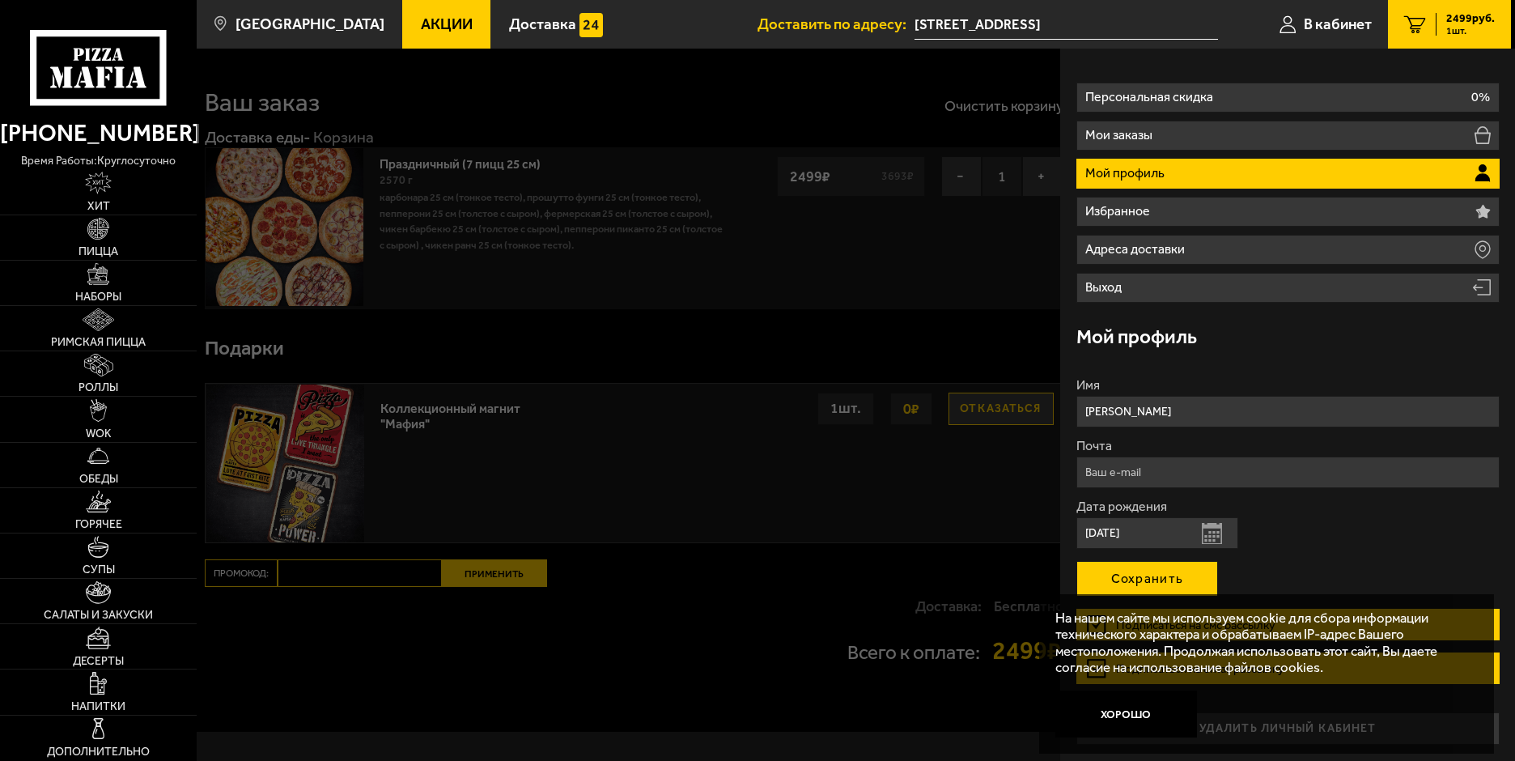
type input "30.08.1966"
click at [1161, 579] on button "Сохранить" at bounding box center [1147, 579] width 142 height 36
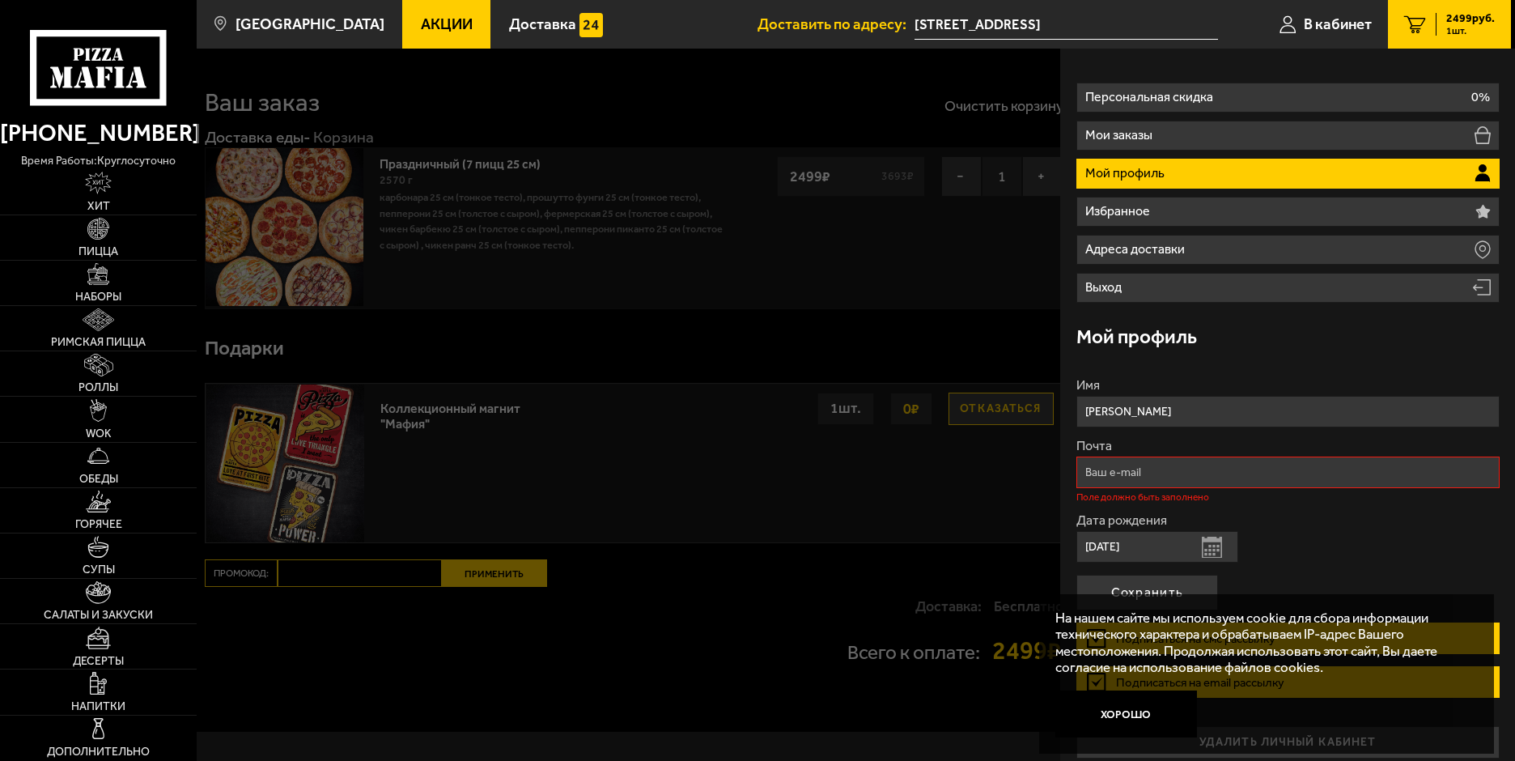
click at [1169, 474] on input "Почта" at bounding box center [1287, 472] width 423 height 32
type input "manikitina@mail.ru"
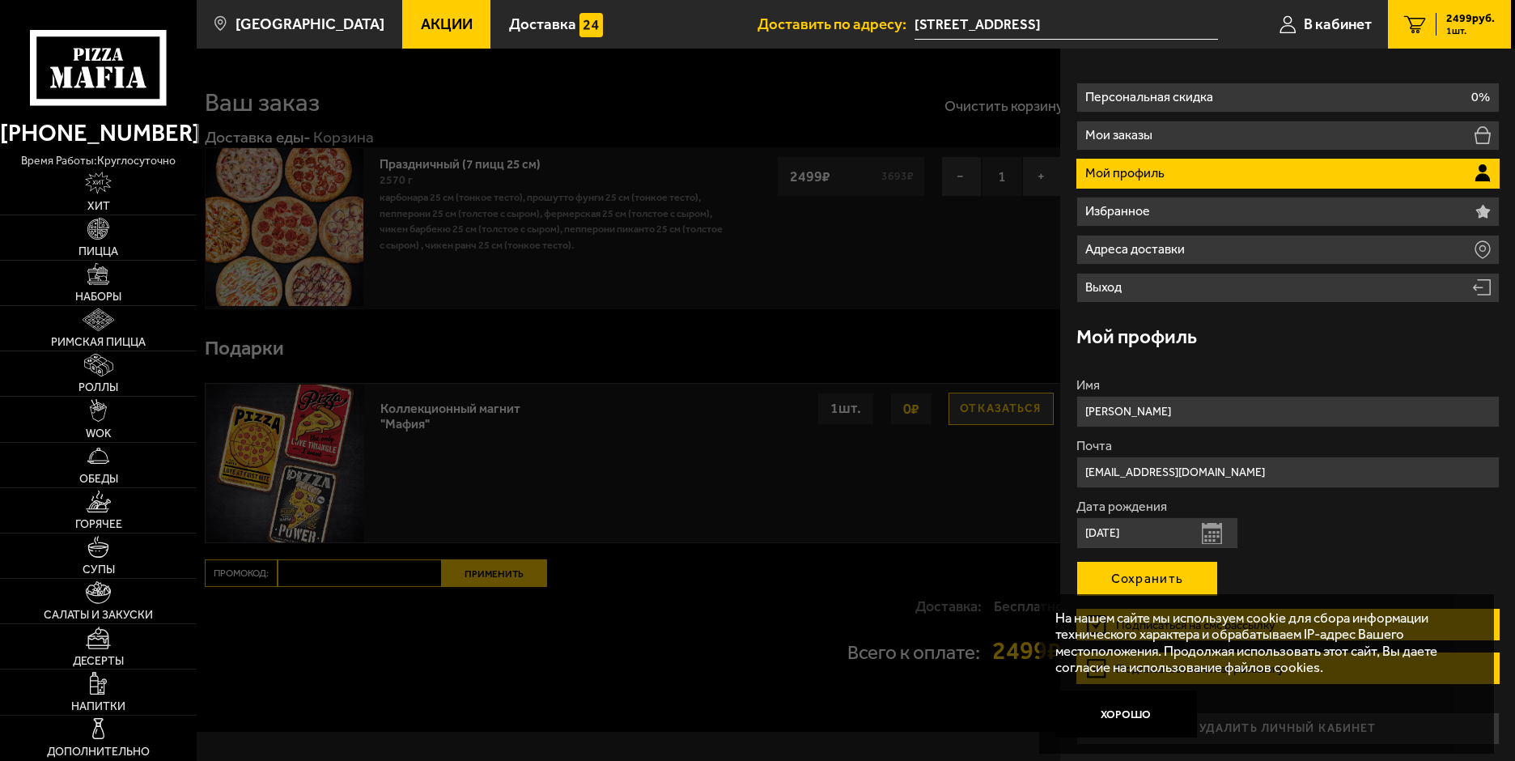
click at [1135, 579] on button "Сохранить" at bounding box center [1147, 579] width 142 height 36
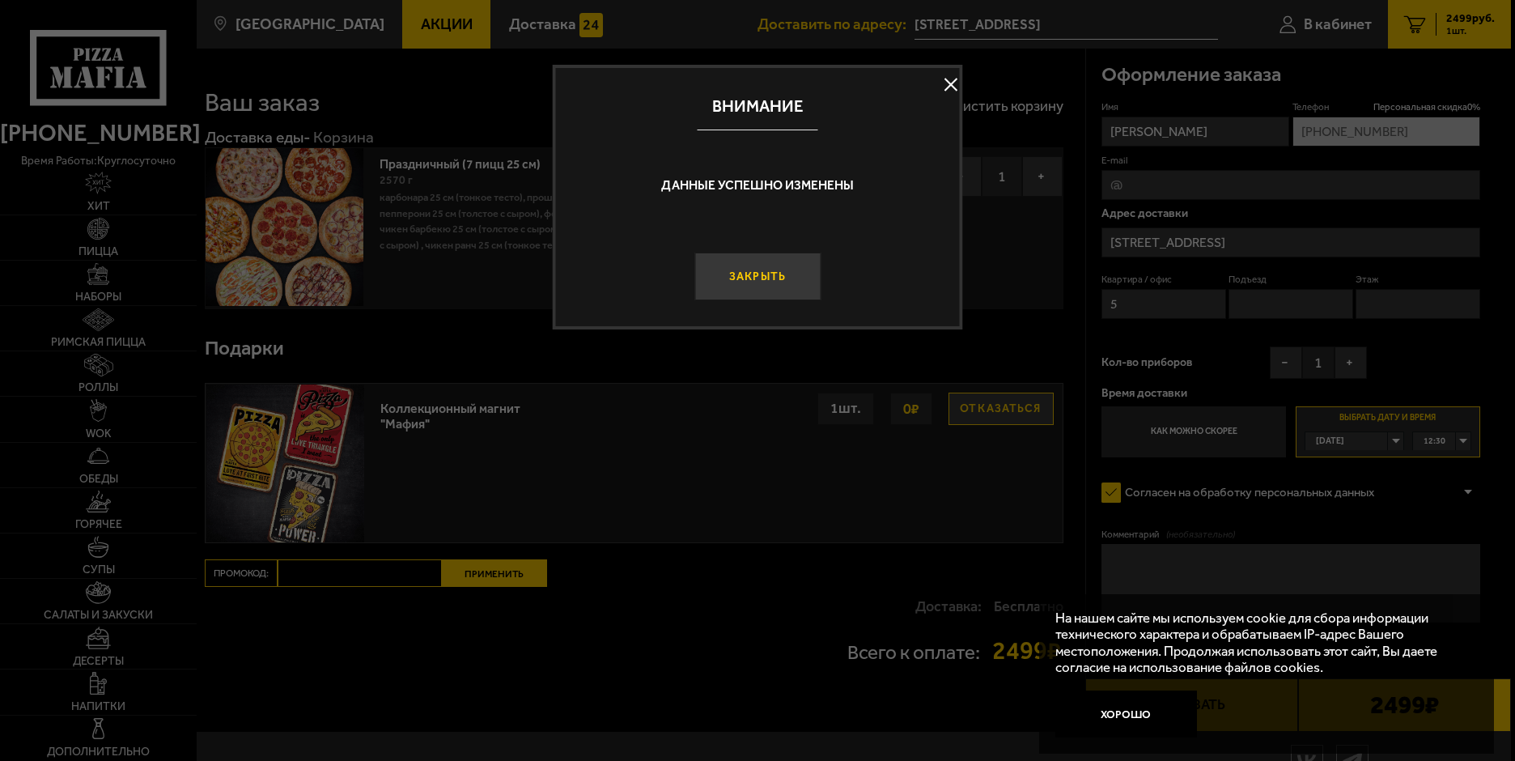
click at [744, 278] on button "Закрыть" at bounding box center [757, 276] width 126 height 48
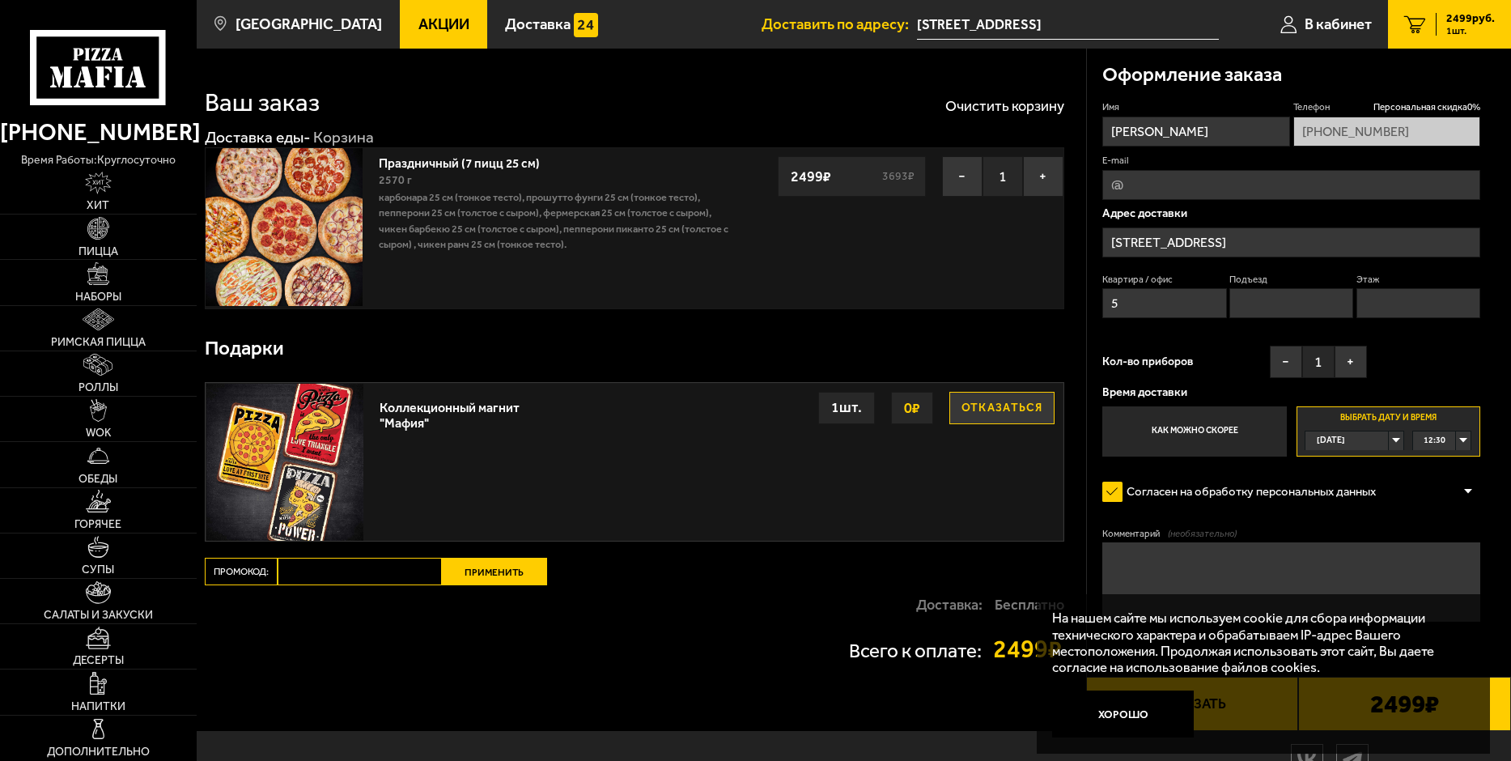
click at [1117, 711] on button "Хорошо" at bounding box center [1123, 713] width 142 height 47
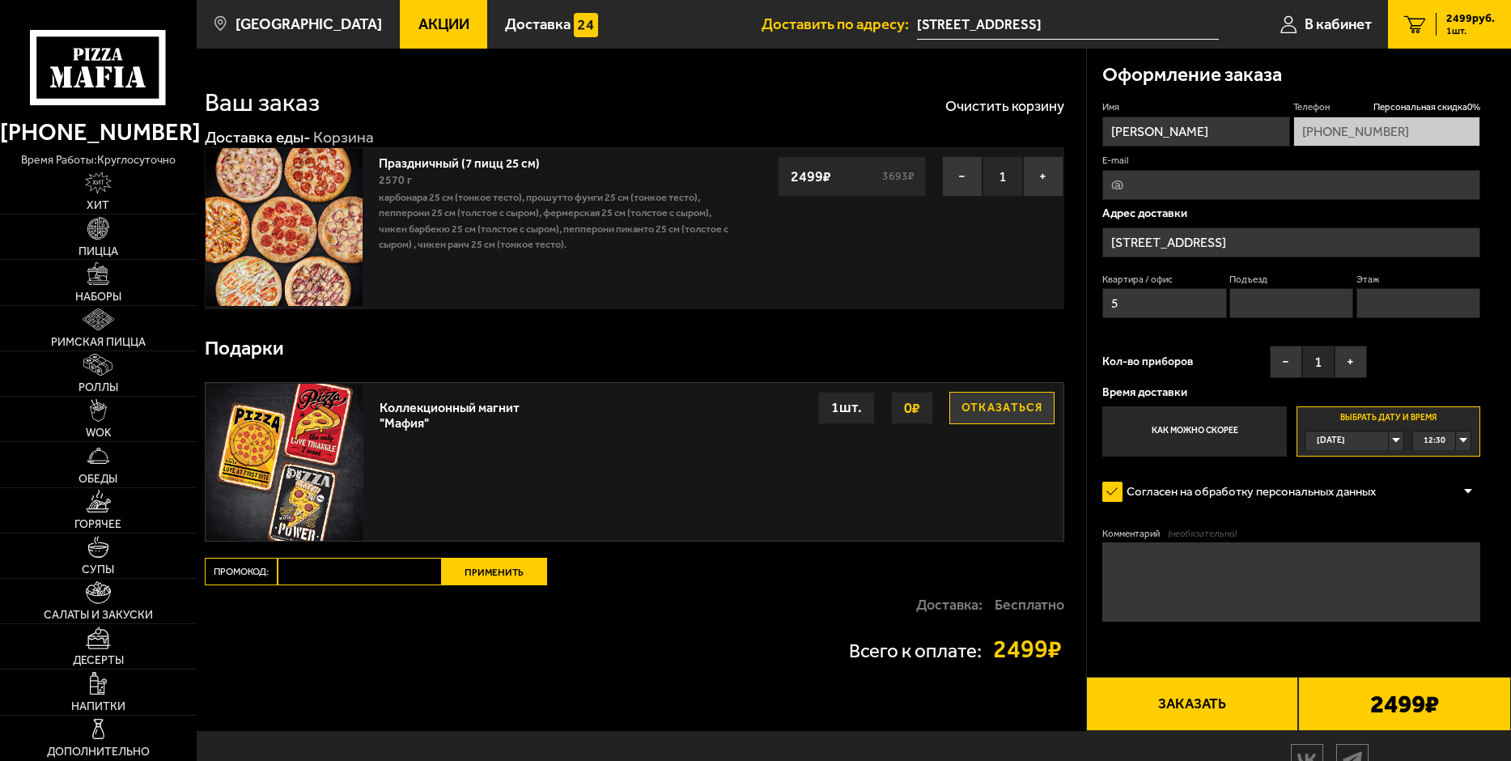
click at [1215, 712] on button "Заказать" at bounding box center [1192, 703] width 213 height 53
click at [1392, 303] on input "Этаж" at bounding box center [1418, 303] width 124 height 30
click at [1285, 305] on input "Подъезд" at bounding box center [1291, 303] width 124 height 30
type input "1"
click at [1428, 306] on input "Этаж" at bounding box center [1418, 303] width 124 height 30
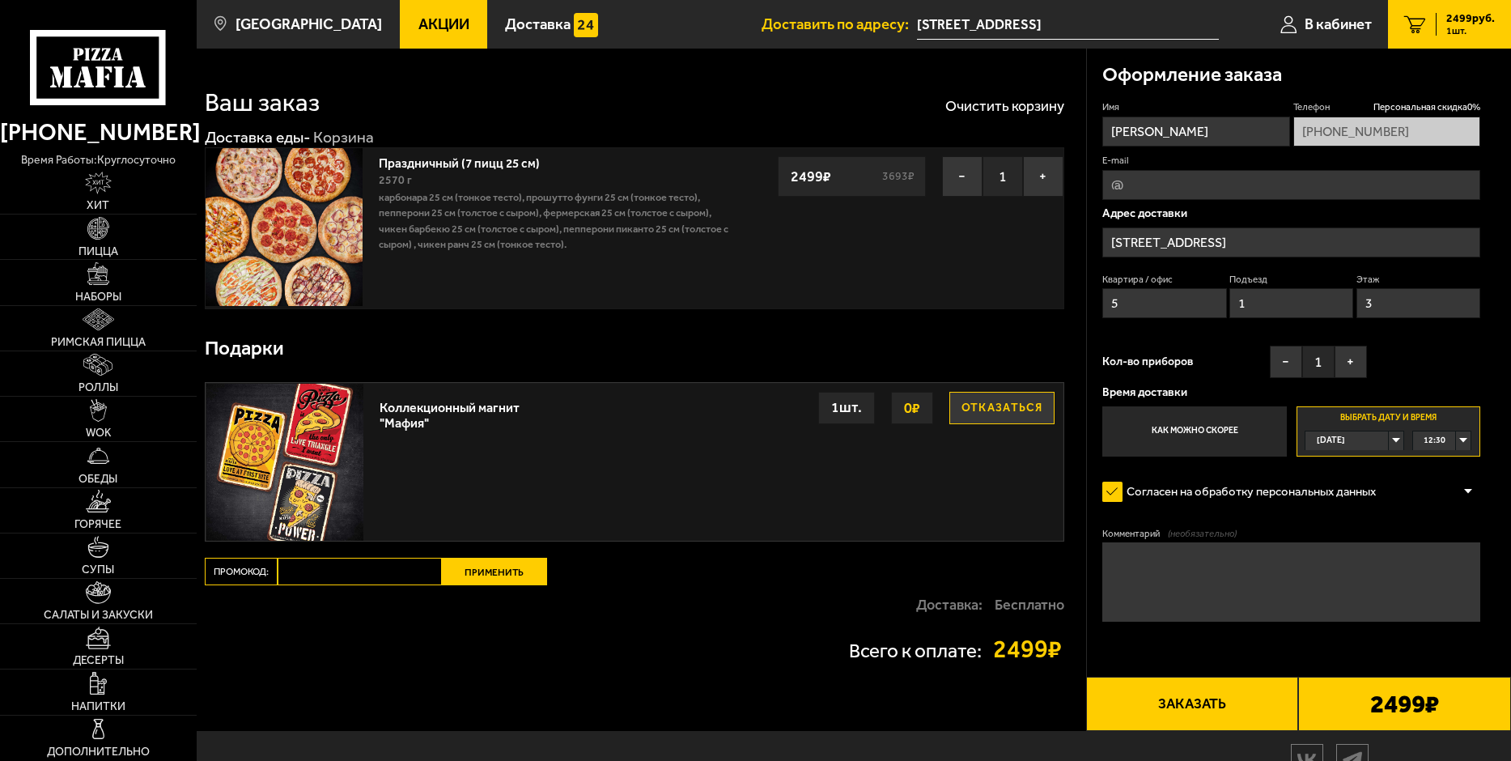
type input "3"
click at [1201, 701] on button "Заказать" at bounding box center [1192, 703] width 213 height 53
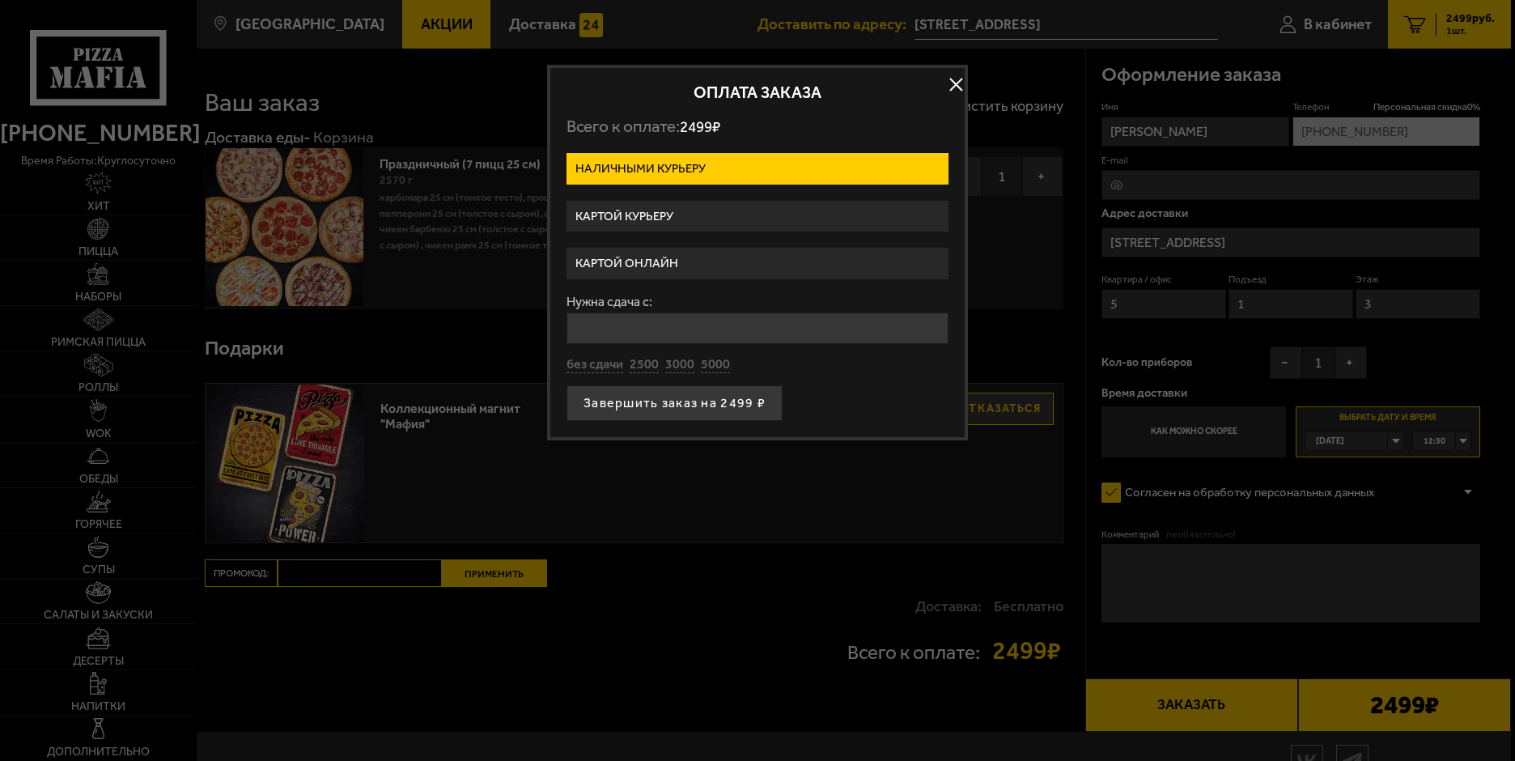
click at [634, 259] on label "Картой онлайн" at bounding box center [757, 264] width 382 height 32
click at [0, 0] on input "Картой онлайн" at bounding box center [0, 0] width 0 height 0
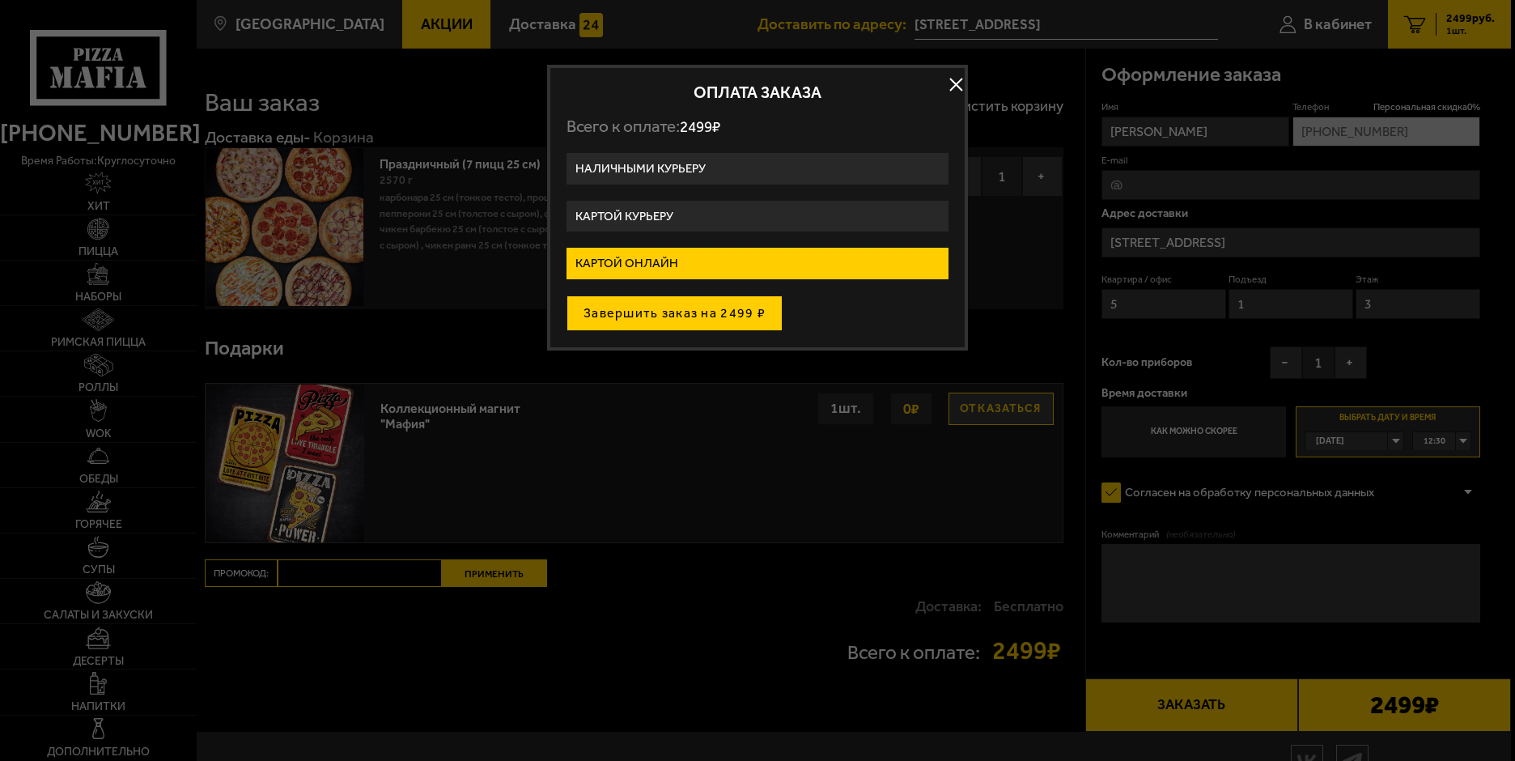
click at [692, 320] on button "Завершить заказ на 2499 ₽" at bounding box center [674, 313] width 216 height 36
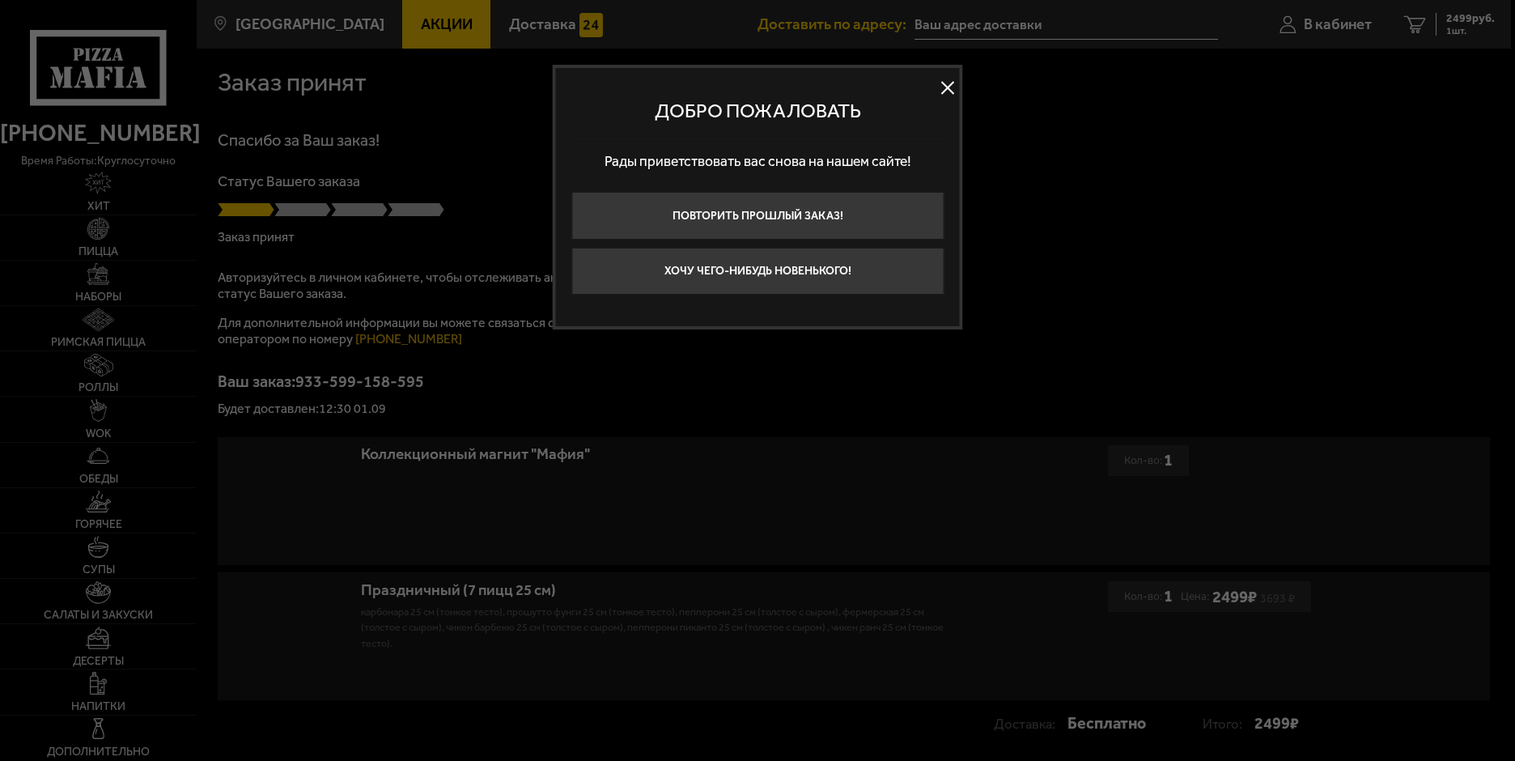
type input "[STREET_ADDRESS]"
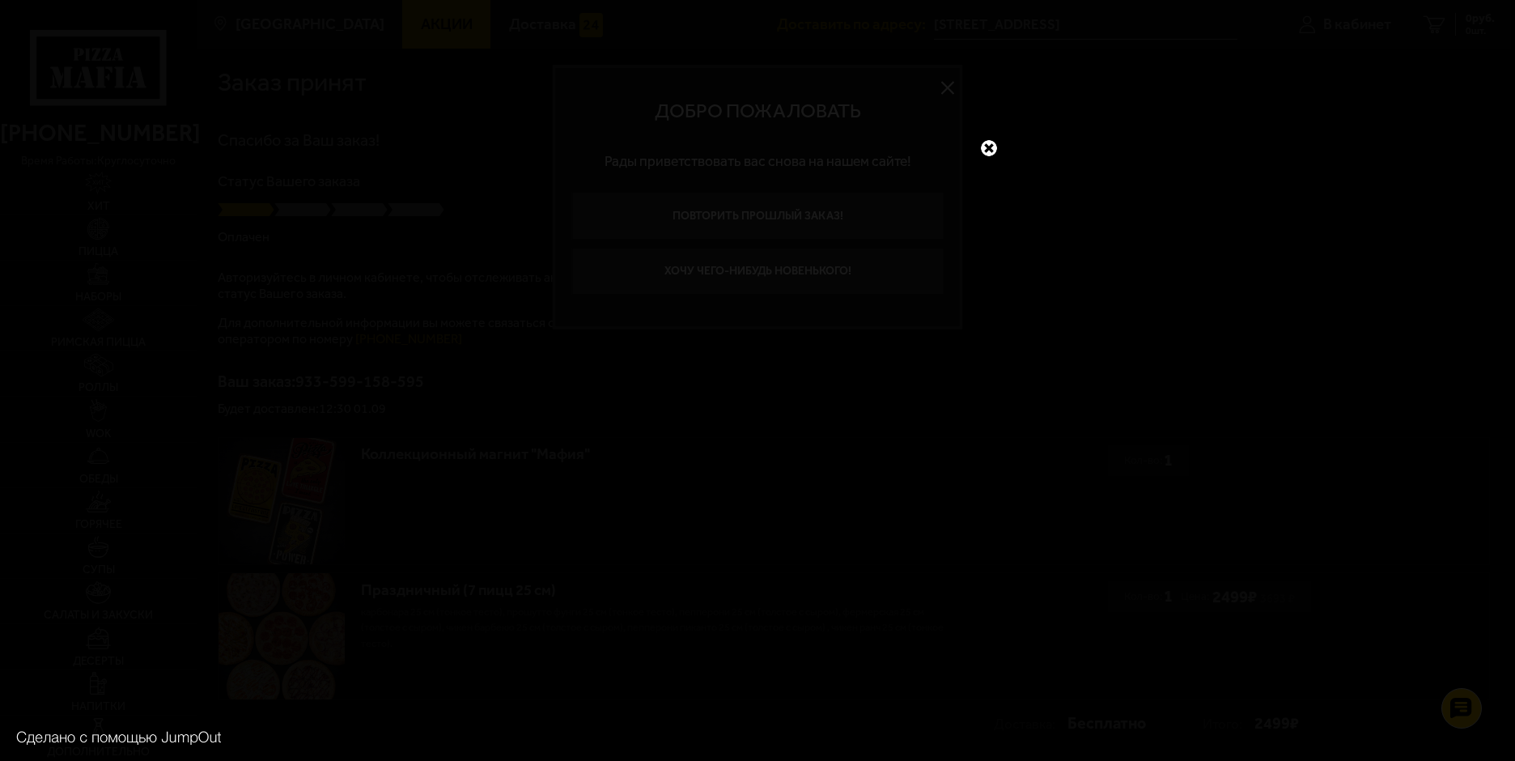
click at [986, 143] on link at bounding box center [988, 148] width 21 height 21
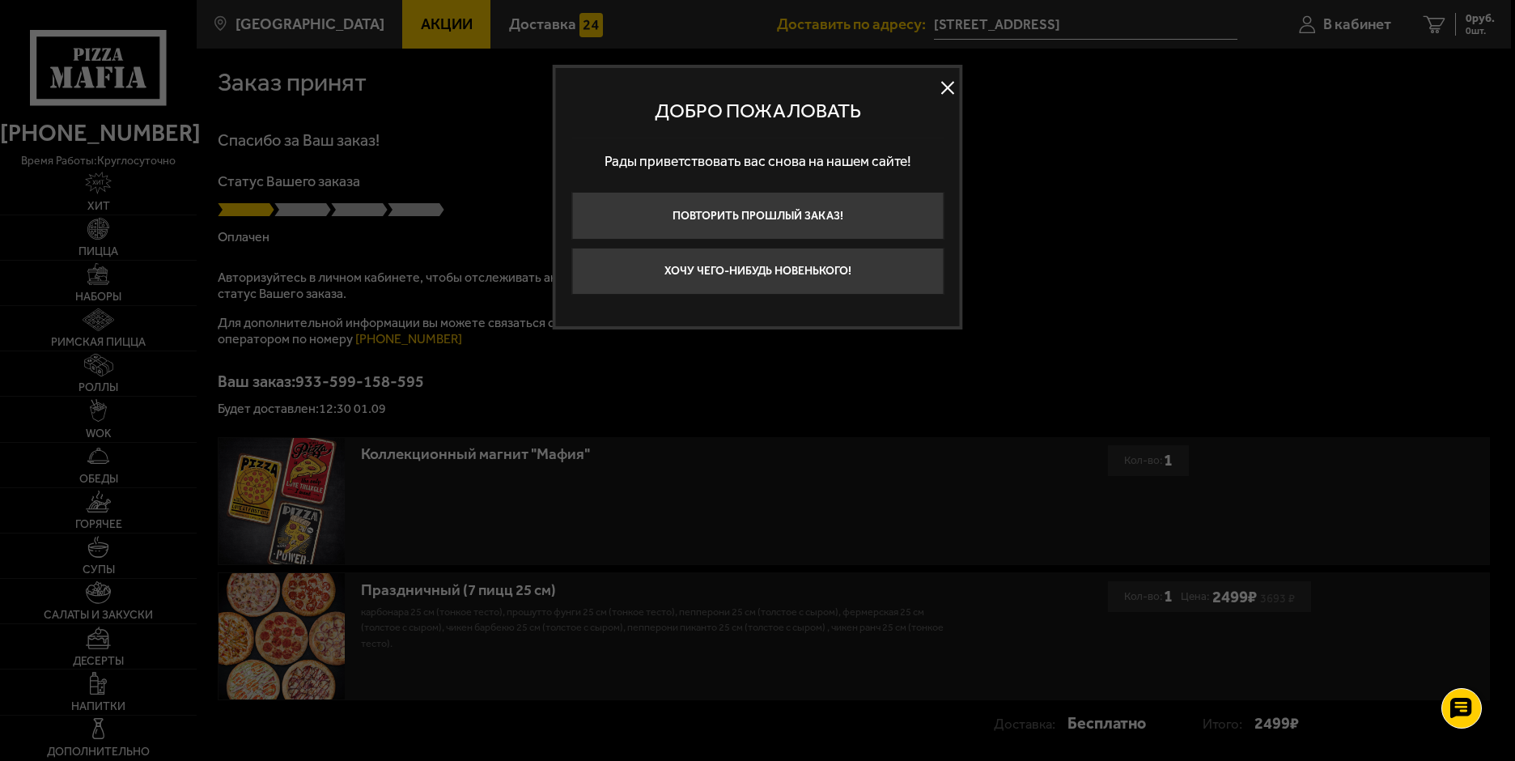
click at [947, 87] on button at bounding box center [947, 87] width 24 height 24
